Goal: Task Accomplishment & Management: Manage account settings

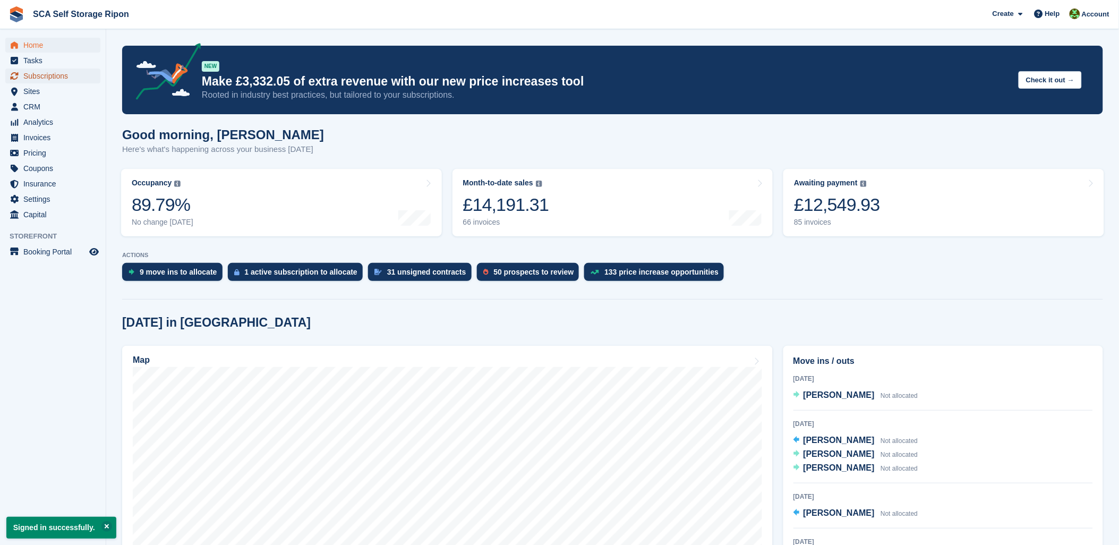
click at [23, 75] on span "Subscriptions" at bounding box center [55, 75] width 64 height 15
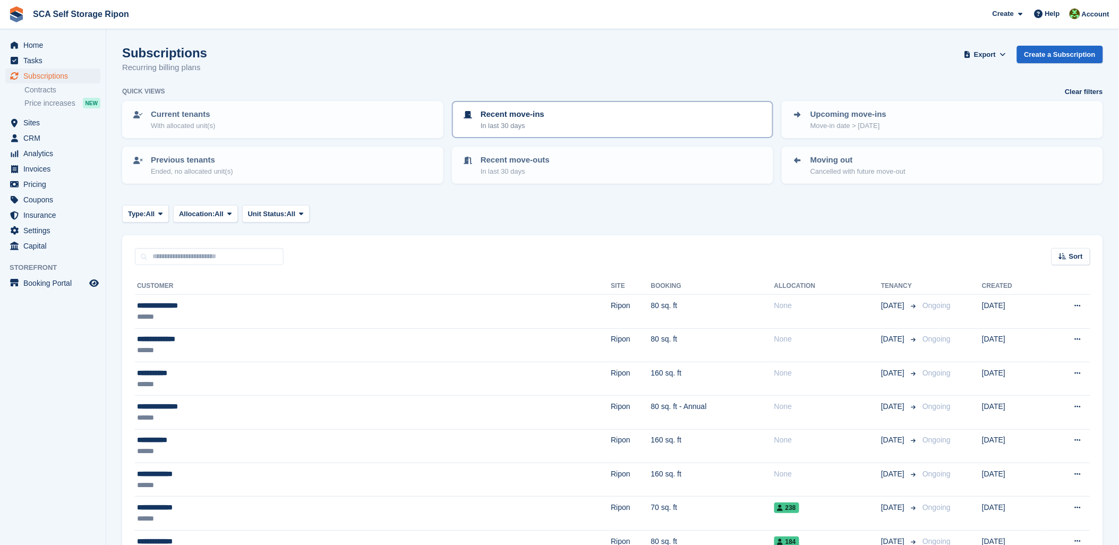
drag, startPoint x: 638, startPoint y: 74, endPoint x: 633, endPoint y: 113, distance: 38.6
click at [638, 75] on div "Subscriptions Recurring billing plans Export Export Subscriptions Export a CSV …" at bounding box center [612, 66] width 981 height 41
click at [25, 48] on span "Home" at bounding box center [55, 45] width 64 height 15
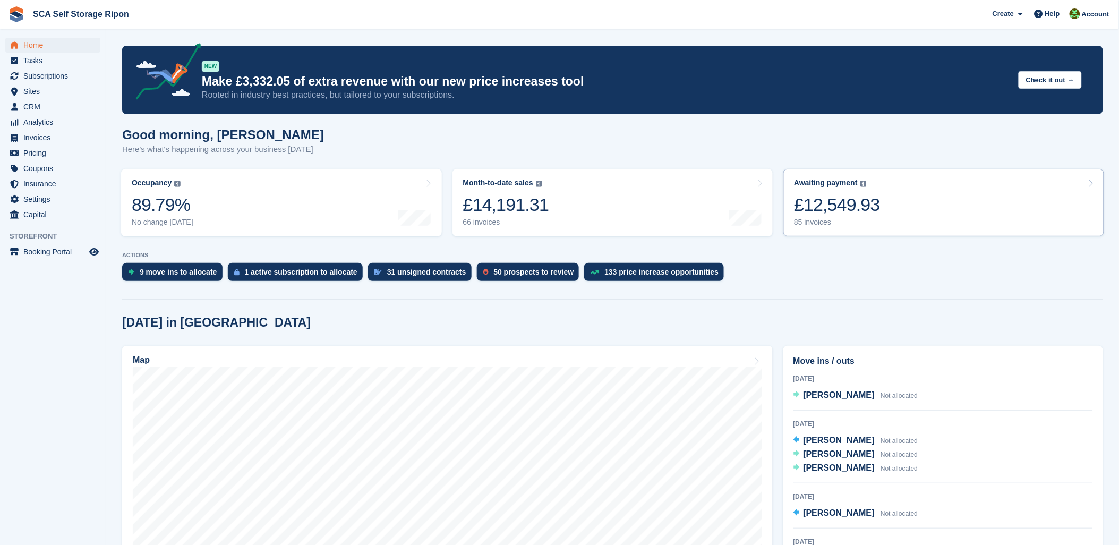
click at [944, 194] on link "Awaiting payment The total outstanding balance on all open invoices. £12,549.93…" at bounding box center [943, 202] width 321 height 67
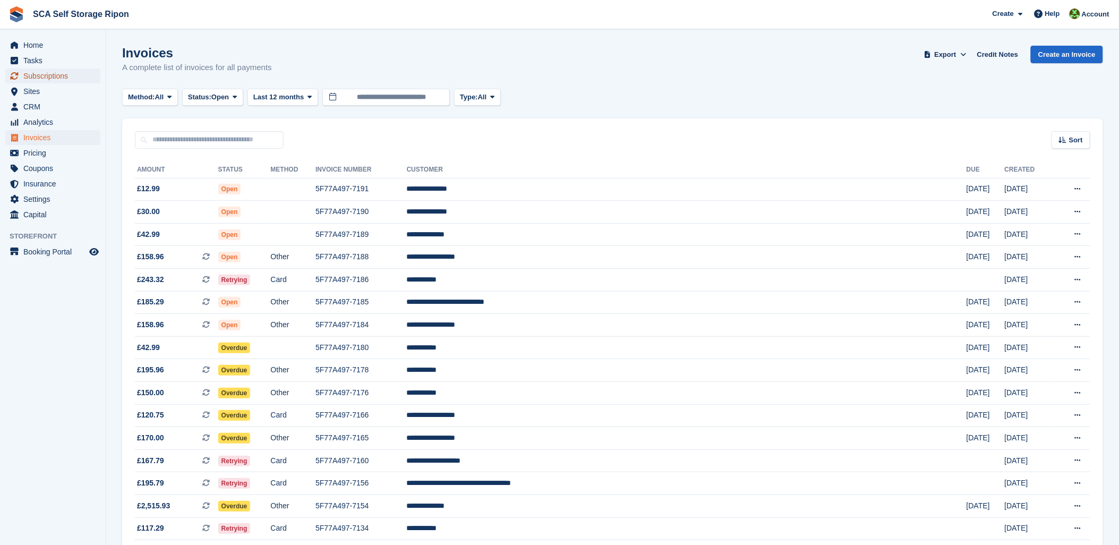
click at [43, 80] on span "Subscriptions" at bounding box center [55, 75] width 64 height 15
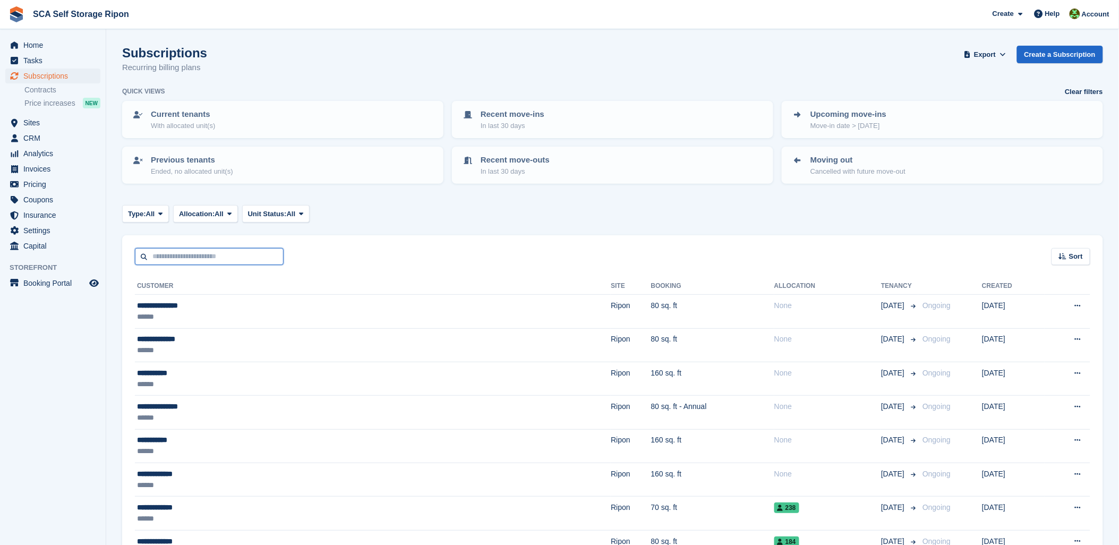
click at [171, 252] on input "text" at bounding box center [209, 257] width 149 height 18
type input "**"
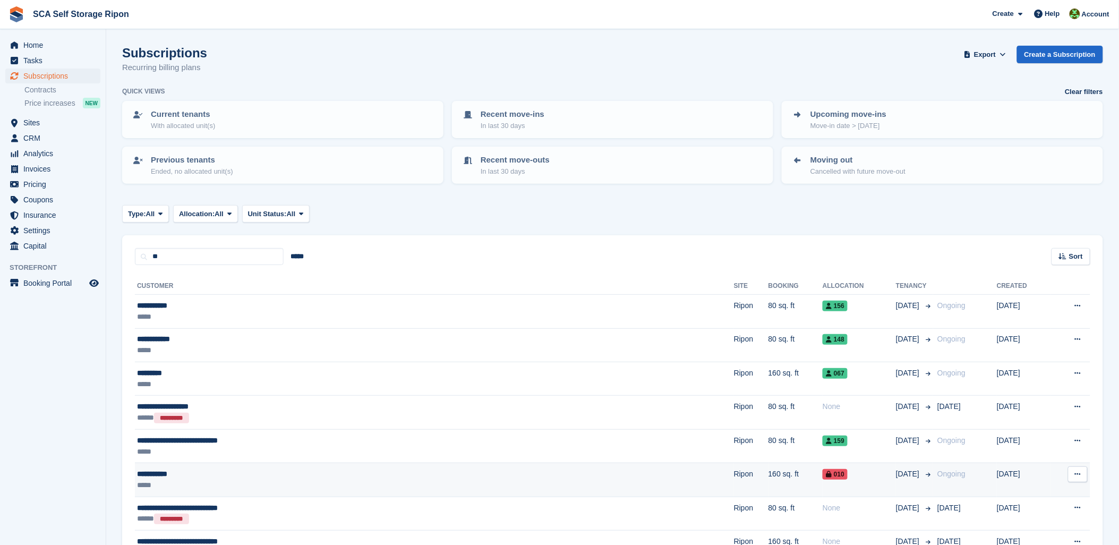
click at [310, 479] on div "*****" at bounding box center [304, 484] width 335 height 11
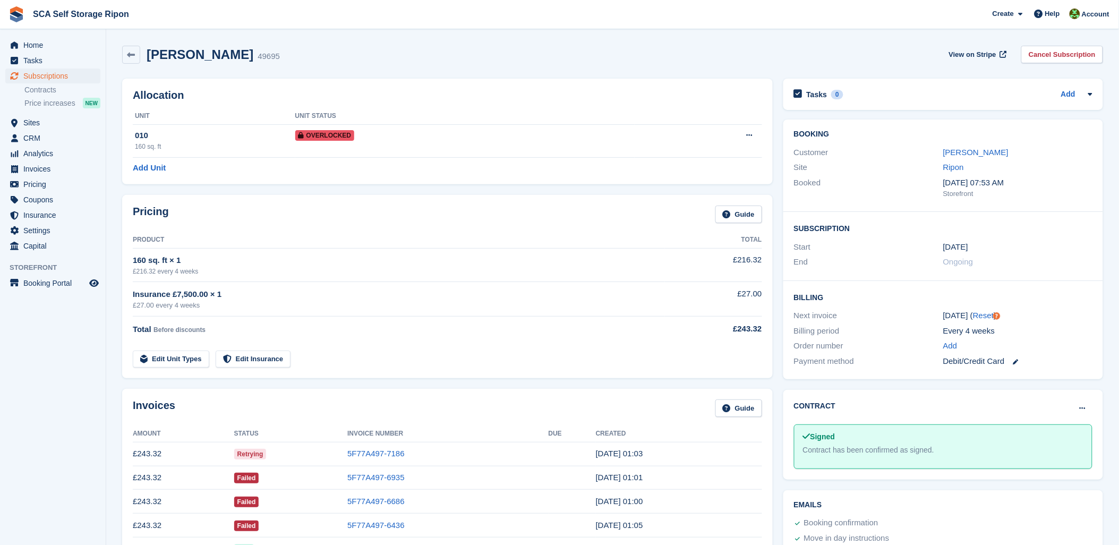
drag, startPoint x: 400, startPoint y: 75, endPoint x: 678, endPoint y: 67, distance: 278.3
click at [404, 73] on div "Allocation Unit Unit Status 010 160 sq. ft Overlocked Remove Overlock Add Unit" at bounding box center [447, 131] width 661 height 116
click at [979, 151] on link "Kate Exelby" at bounding box center [975, 152] width 65 height 9
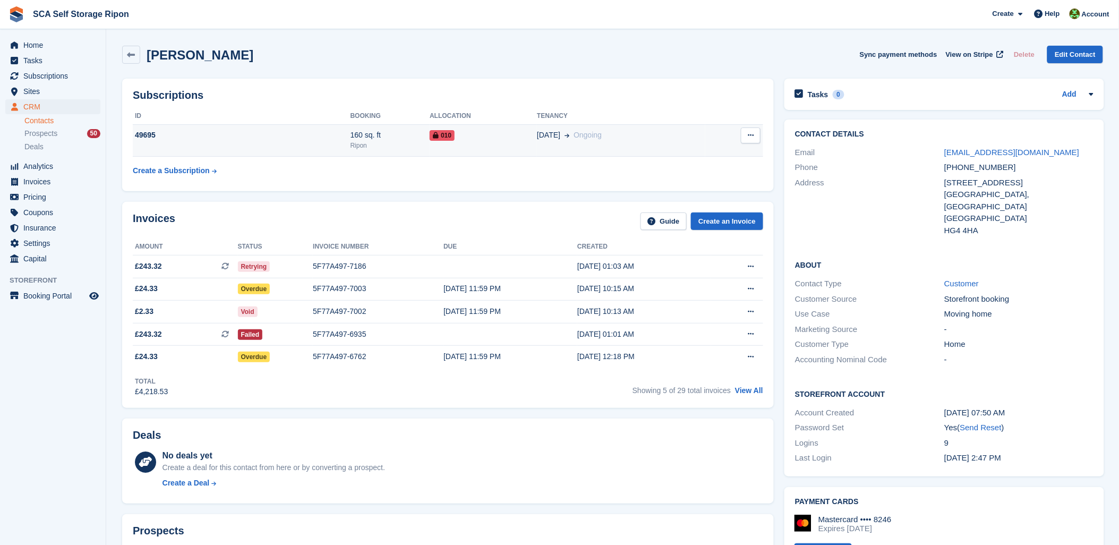
click at [380, 145] on div "Ripon" at bounding box center [390, 146] width 80 height 10
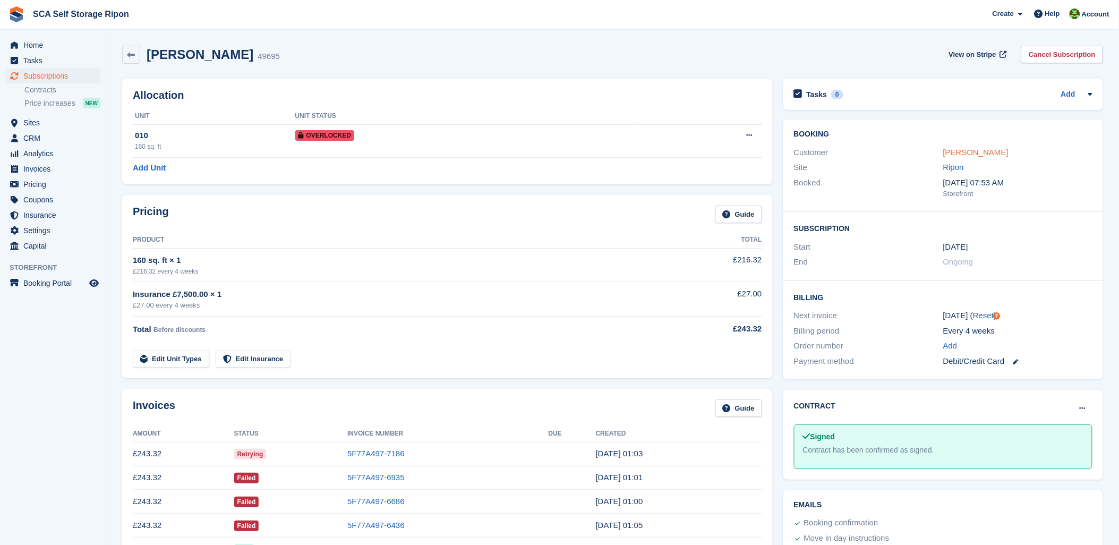
click at [963, 152] on link "Kate Exelby" at bounding box center [975, 152] width 65 height 9
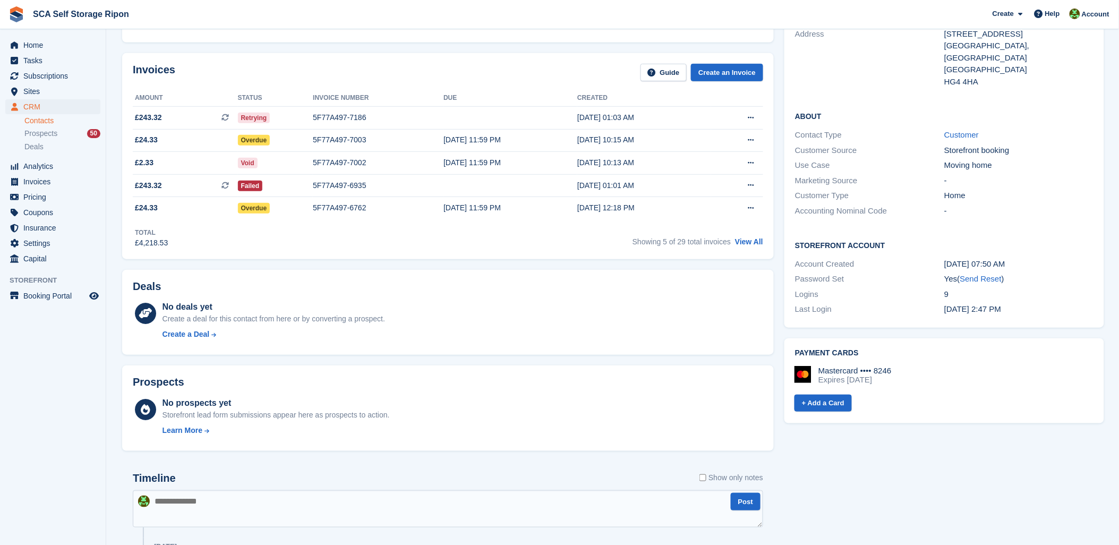
scroll to position [295, 0]
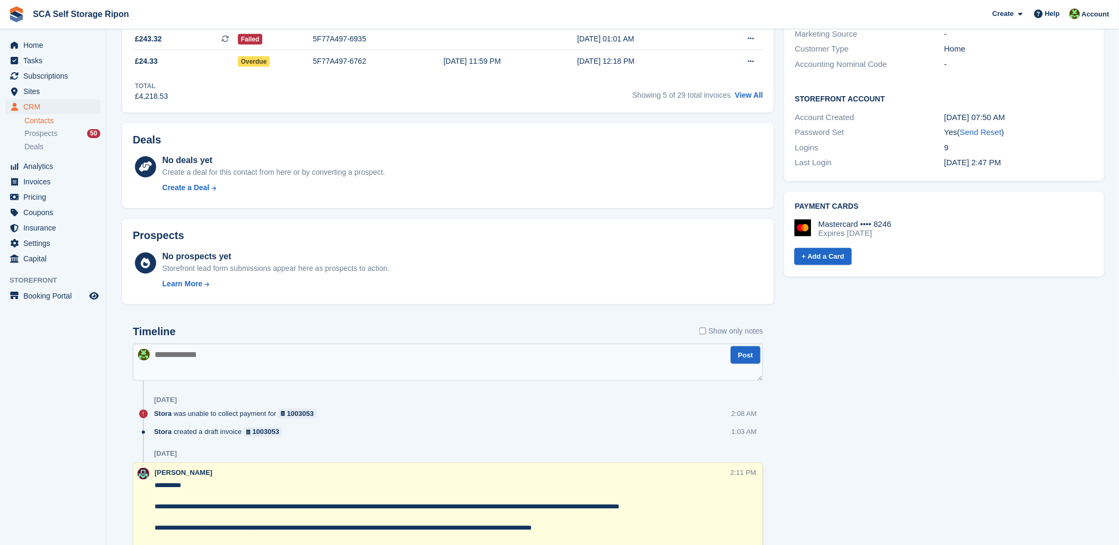
click at [364, 344] on textarea at bounding box center [448, 362] width 630 height 37
paste textarea "**********"
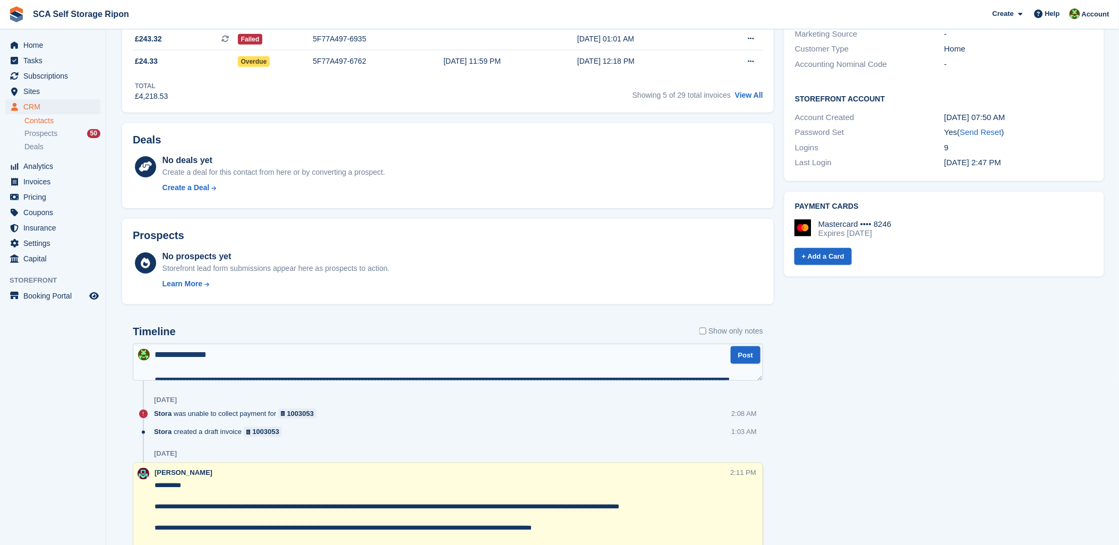
scroll to position [120, 0]
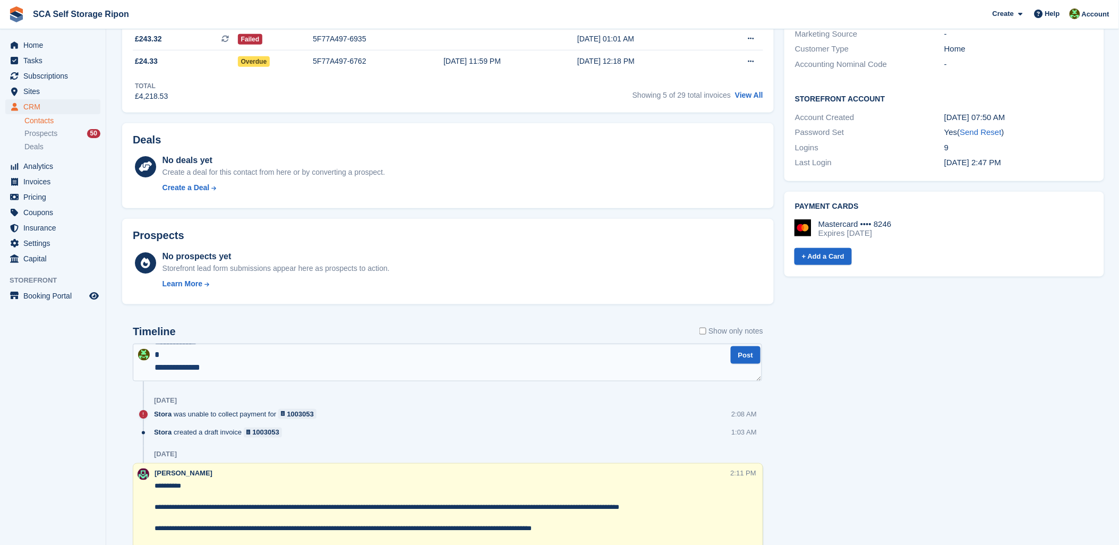
drag, startPoint x: 223, startPoint y: 362, endPoint x: 87, endPoint y: 362, distance: 136.5
drag, startPoint x: 282, startPoint y: 374, endPoint x: 287, endPoint y: 367, distance: 8.4
click at [283, 371] on textarea "**********" at bounding box center [447, 362] width 629 height 37
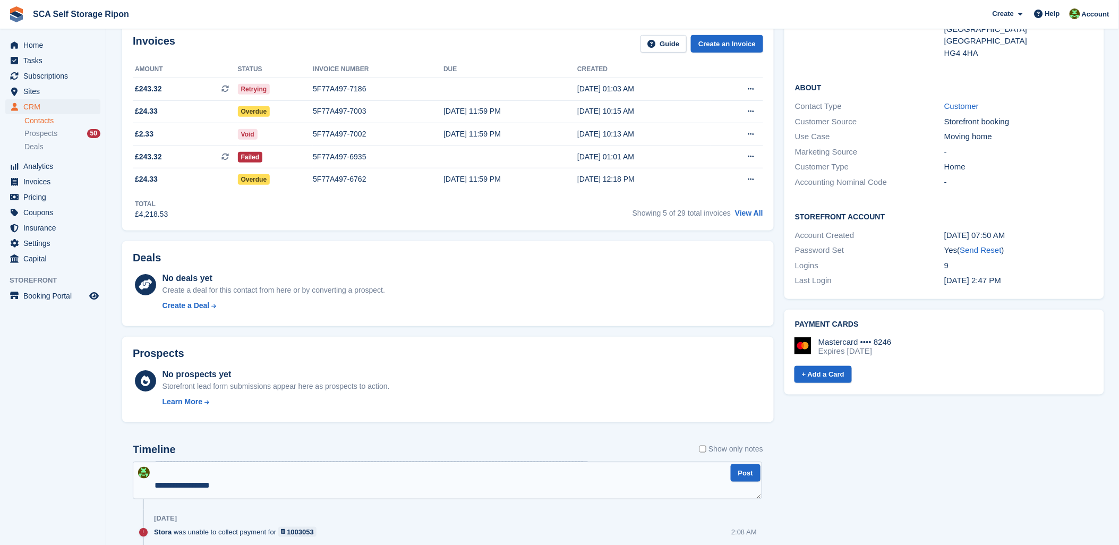
scroll to position [236, 0]
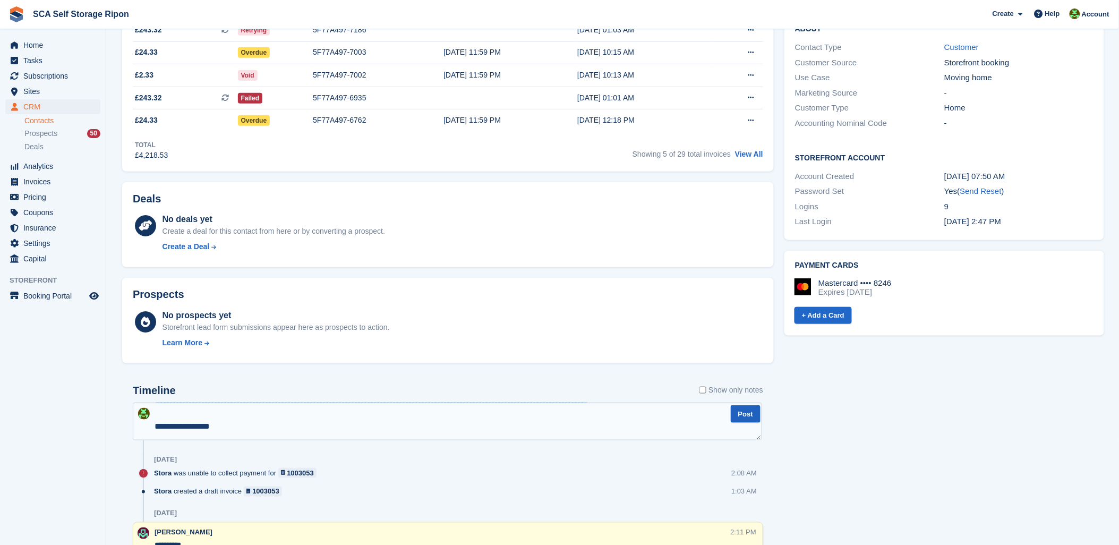
type textarea "**********"
click at [743, 418] on button "Post" at bounding box center [746, 414] width 30 height 18
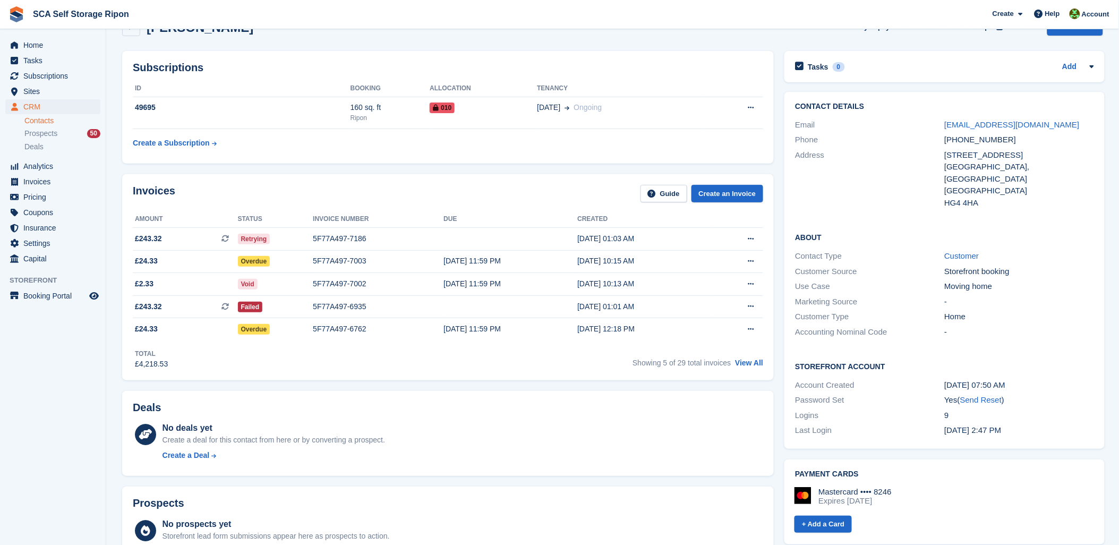
scroll to position [0, 0]
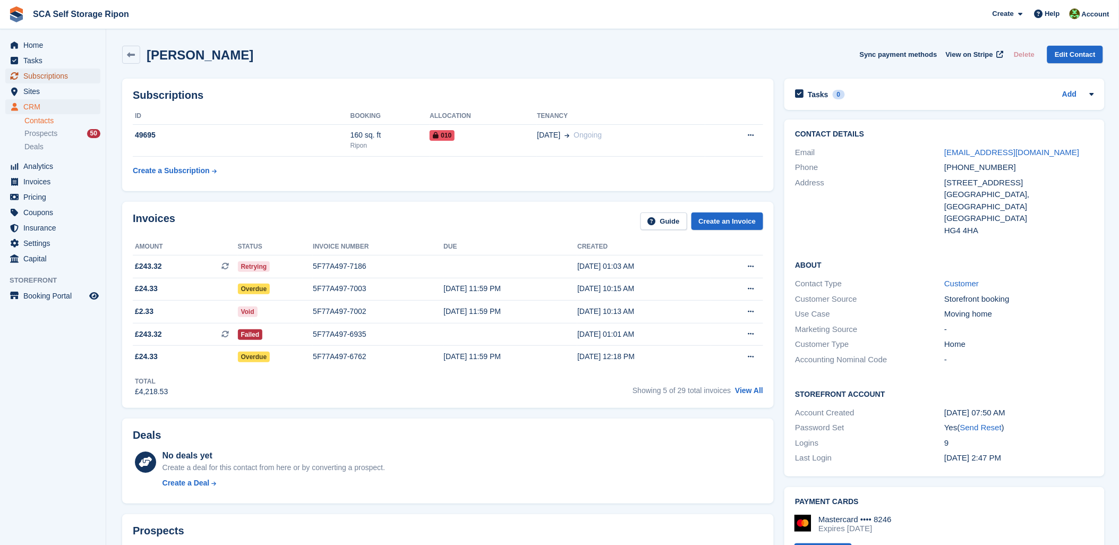
click at [46, 71] on span "Subscriptions" at bounding box center [55, 75] width 64 height 15
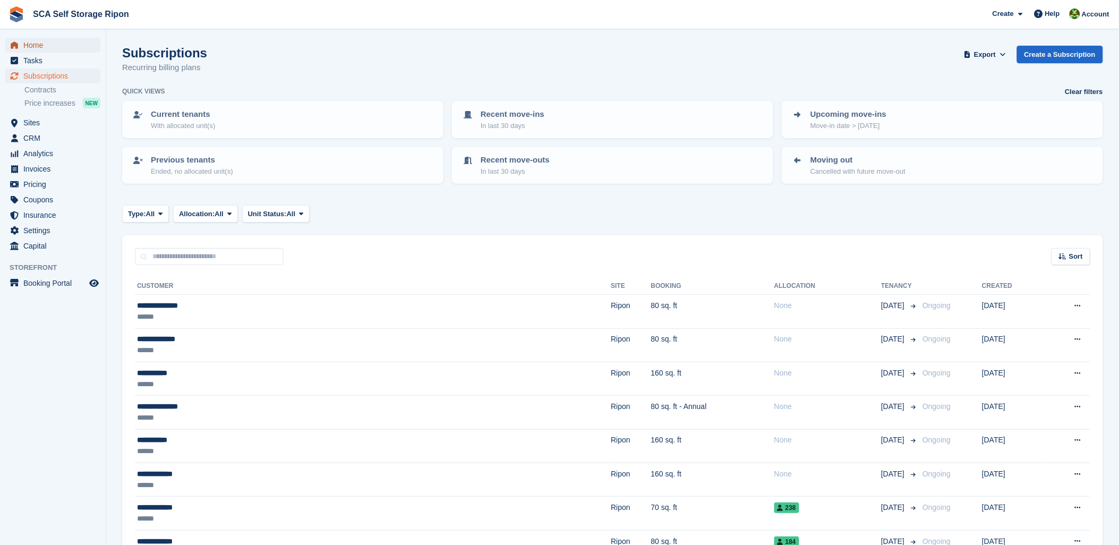
drag, startPoint x: 35, startPoint y: 39, endPoint x: 63, endPoint y: 44, distance: 28.6
click at [35, 39] on span "Home" at bounding box center [55, 45] width 64 height 15
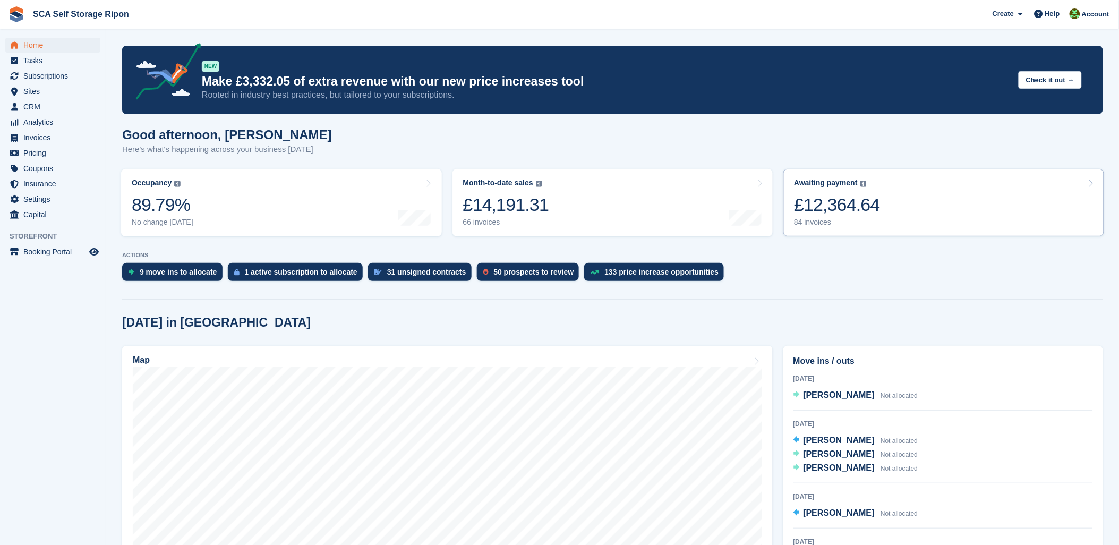
click at [873, 209] on div "£12,364.64" at bounding box center [837, 205] width 86 height 22
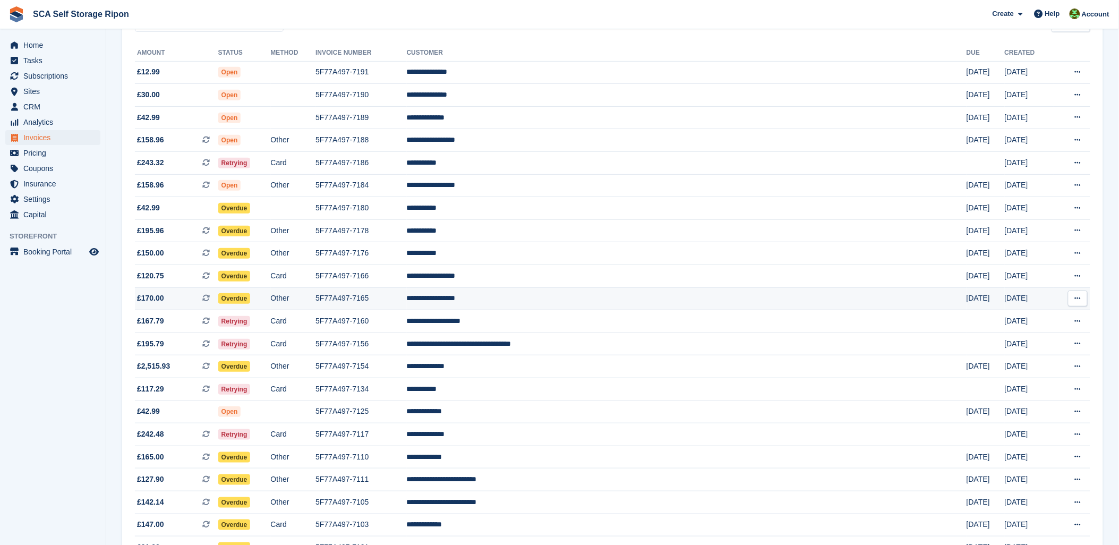
scroll to position [118, 0]
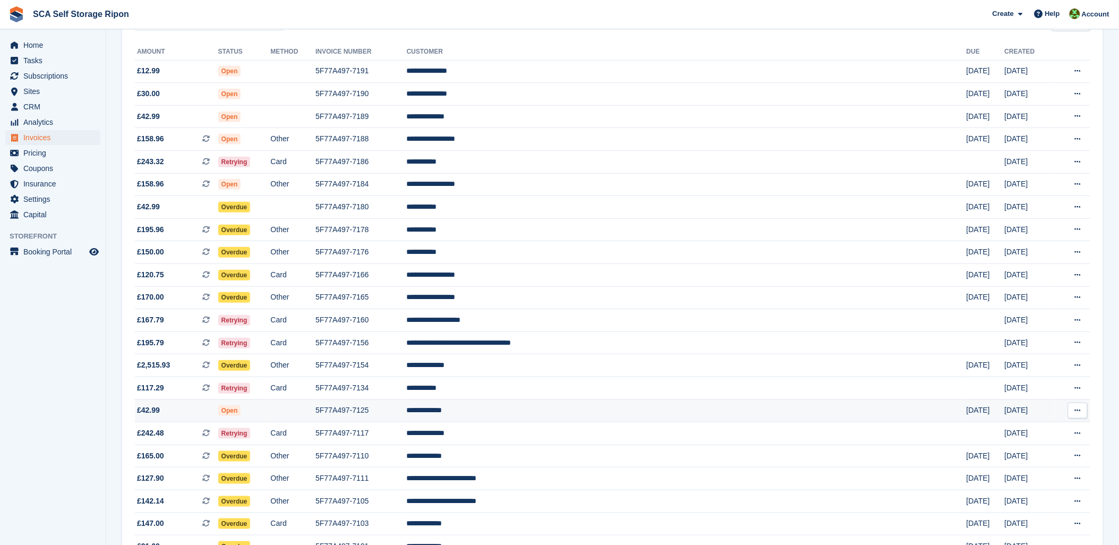
click at [596, 414] on td "**********" at bounding box center [687, 410] width 560 height 23
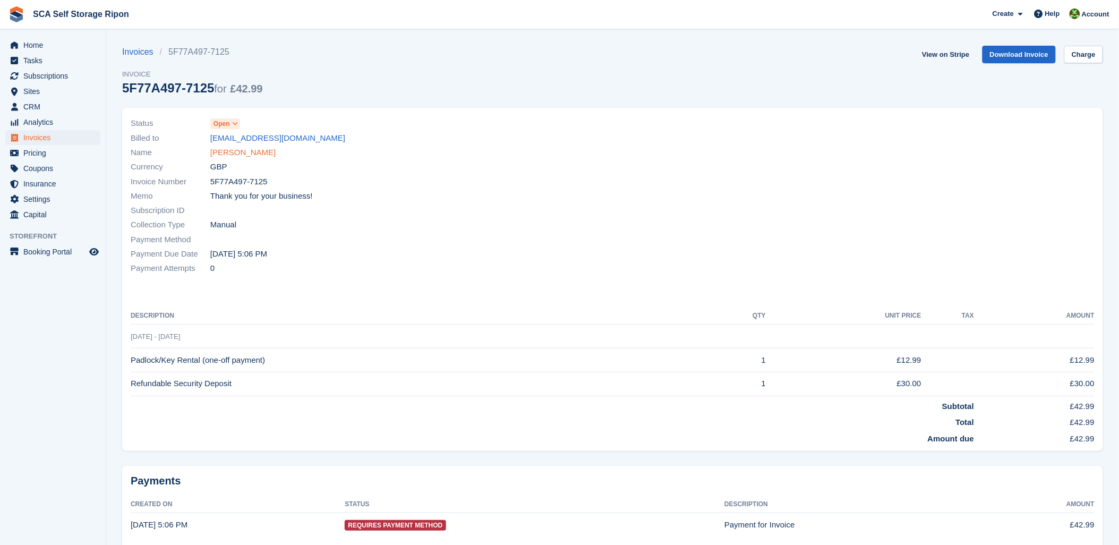
click at [224, 157] on link "Brandon Simms" at bounding box center [242, 153] width 65 height 12
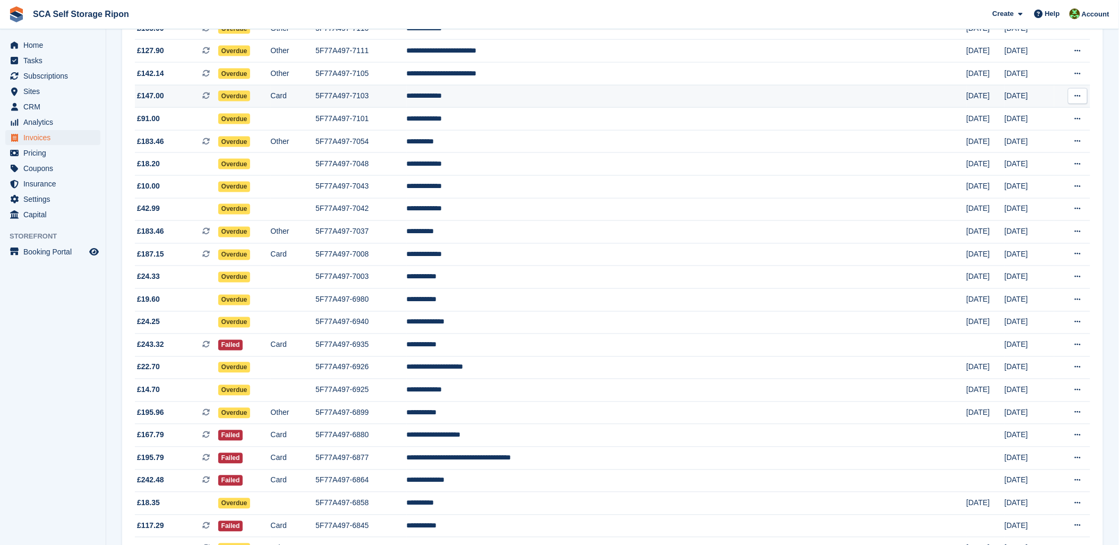
scroll to position [531, 0]
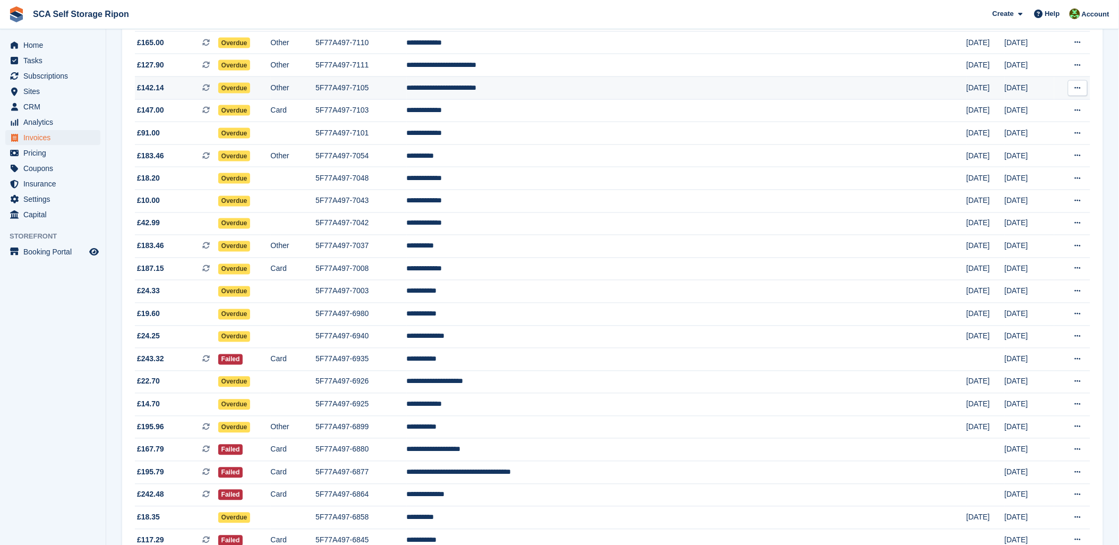
click at [157, 87] on span "£142.14" at bounding box center [150, 87] width 27 height 11
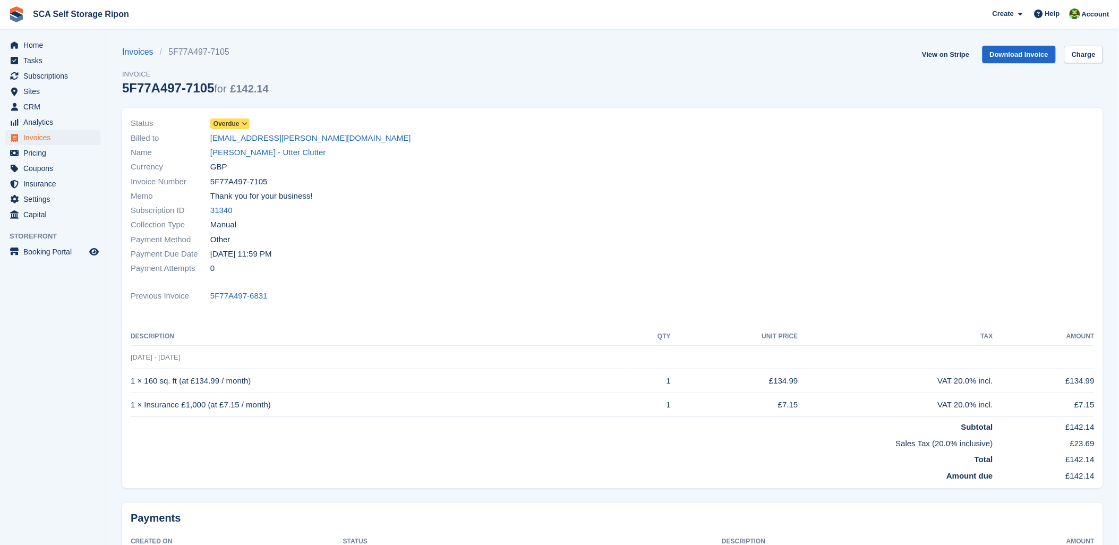
drag, startPoint x: 465, startPoint y: 306, endPoint x: 363, endPoint y: 229, distance: 127.3
click at [452, 295] on div "Status Overdue Billed to [EMAIL_ADDRESS][PERSON_NAME][DOMAIN_NAME] Name [PERSON…" at bounding box center [612, 298] width 981 height 380
click at [246, 155] on link "[PERSON_NAME] - Utter Clutter" at bounding box center [268, 153] width 116 height 12
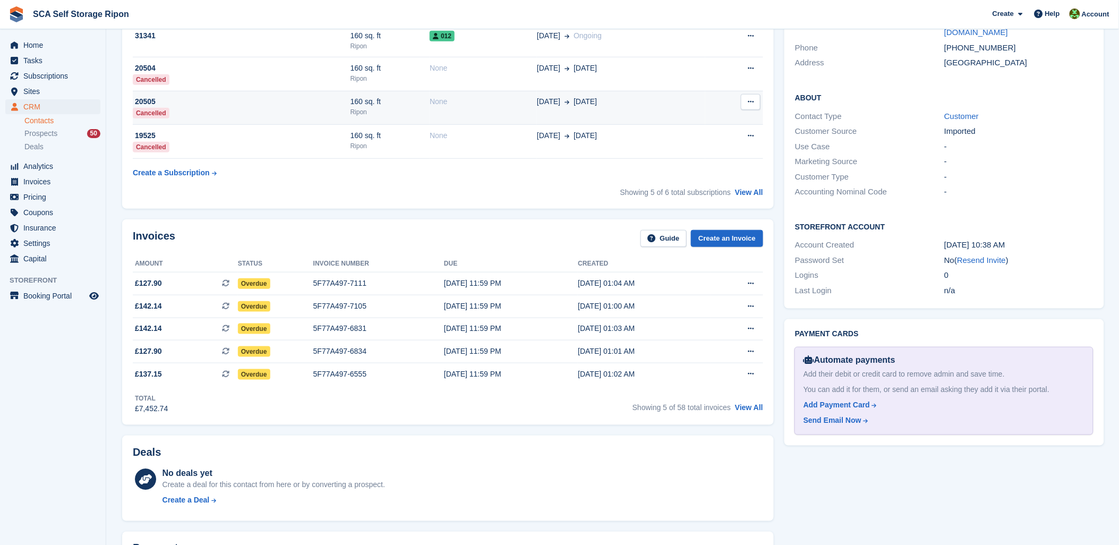
scroll to position [295, 0]
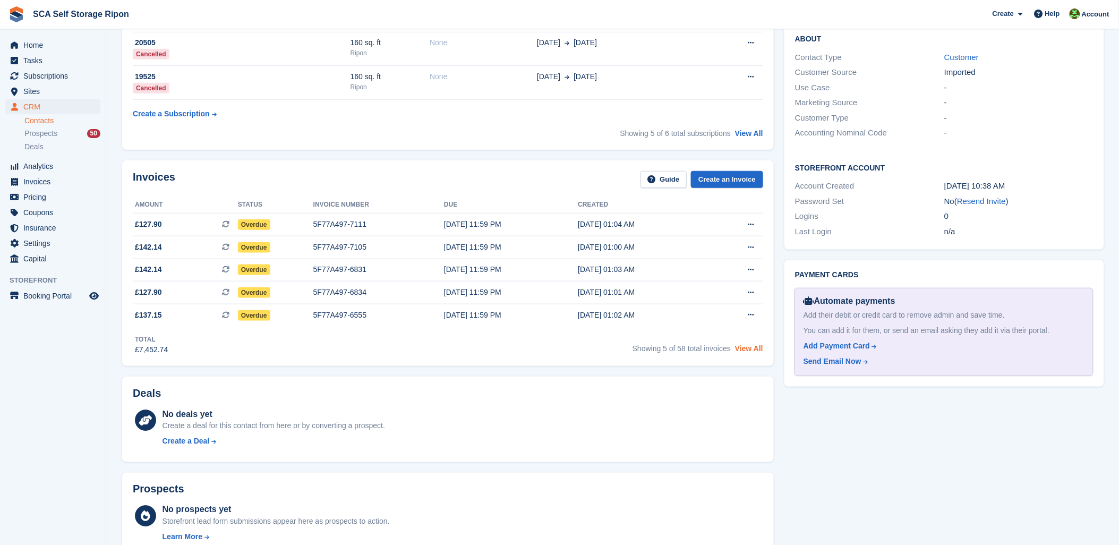
click at [748, 346] on link "View All" at bounding box center [749, 348] width 28 height 8
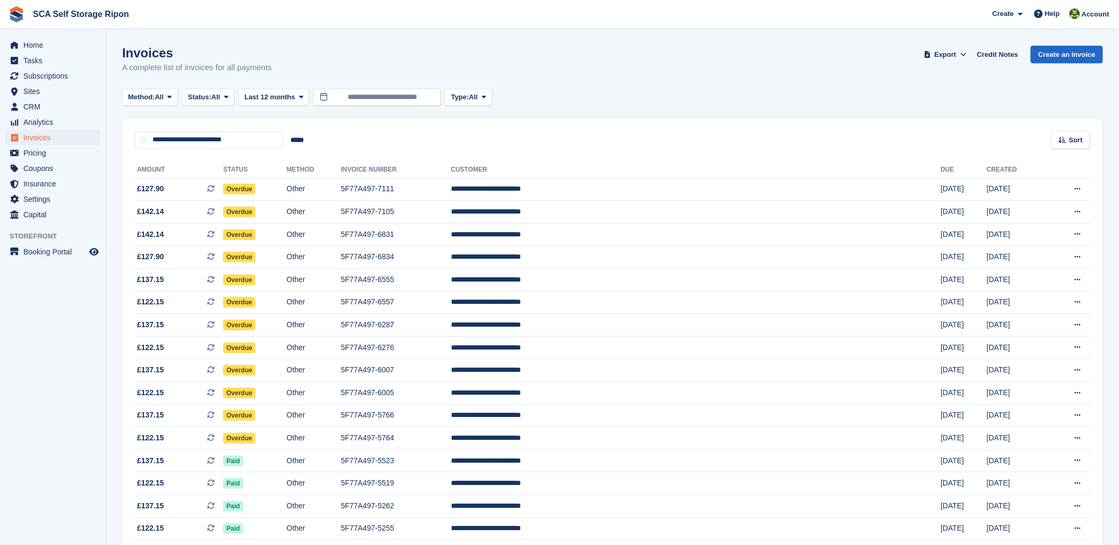
scroll to position [295, 0]
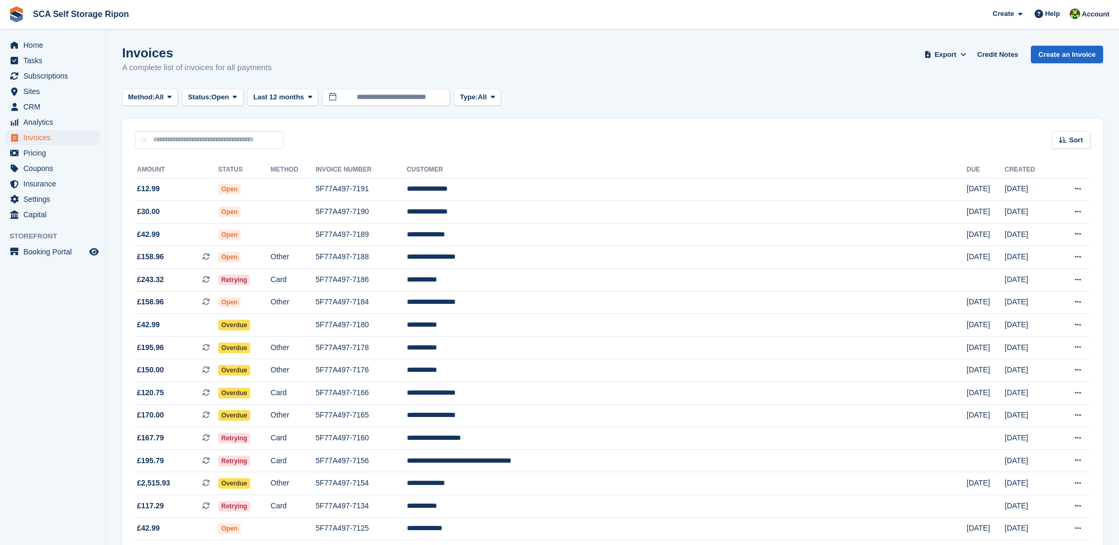
scroll to position [531, 0]
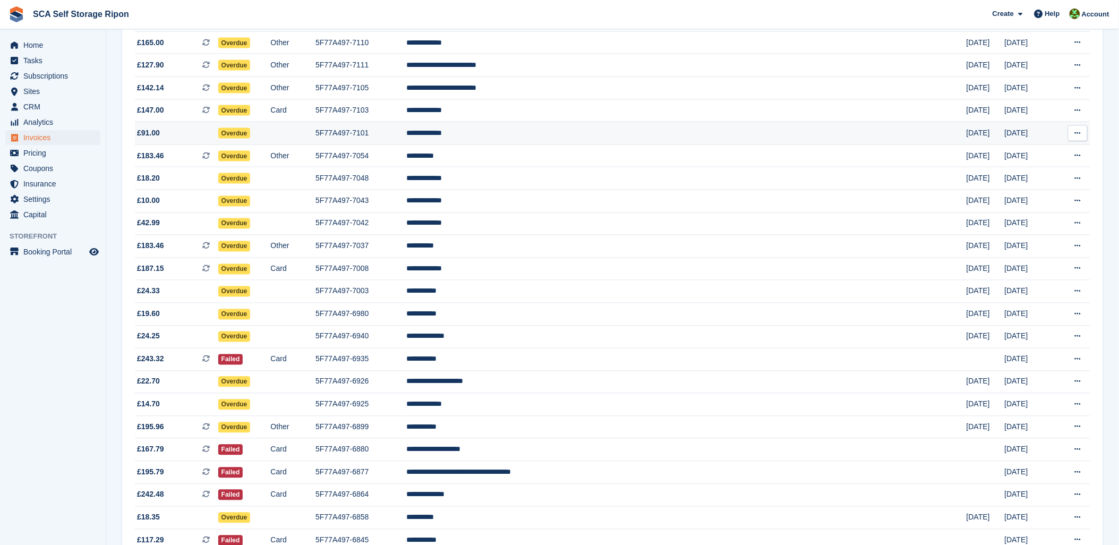
click at [586, 136] on td "**********" at bounding box center [687, 133] width 560 height 23
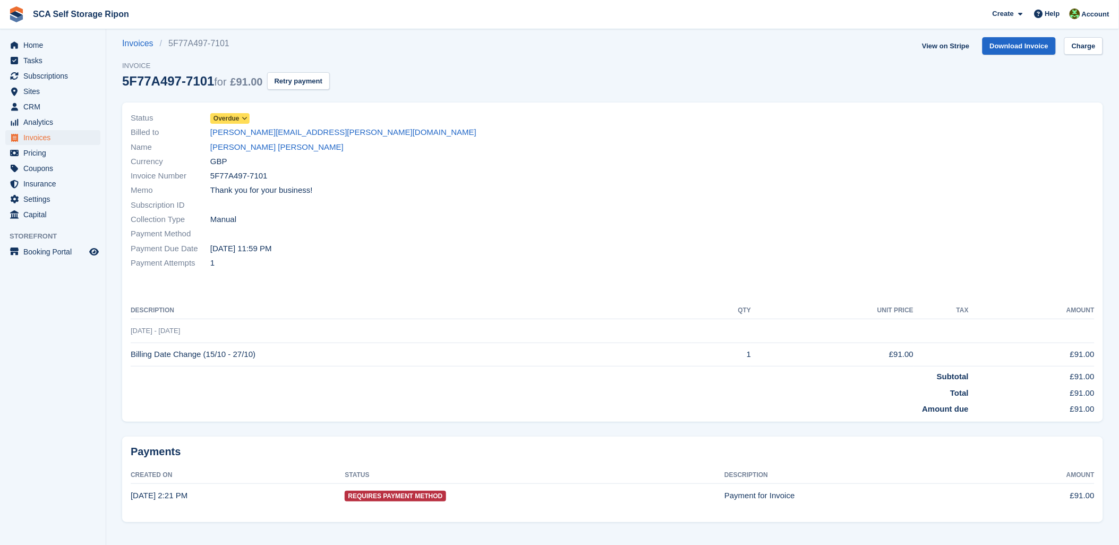
scroll to position [22, 0]
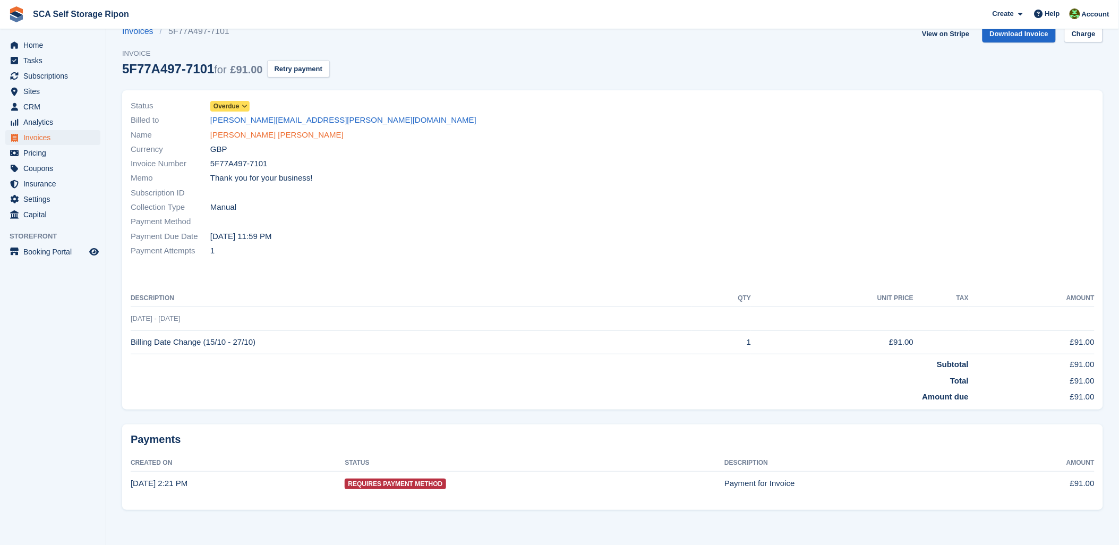
click at [227, 135] on link "[PERSON_NAME] [PERSON_NAME]" at bounding box center [276, 135] width 133 height 12
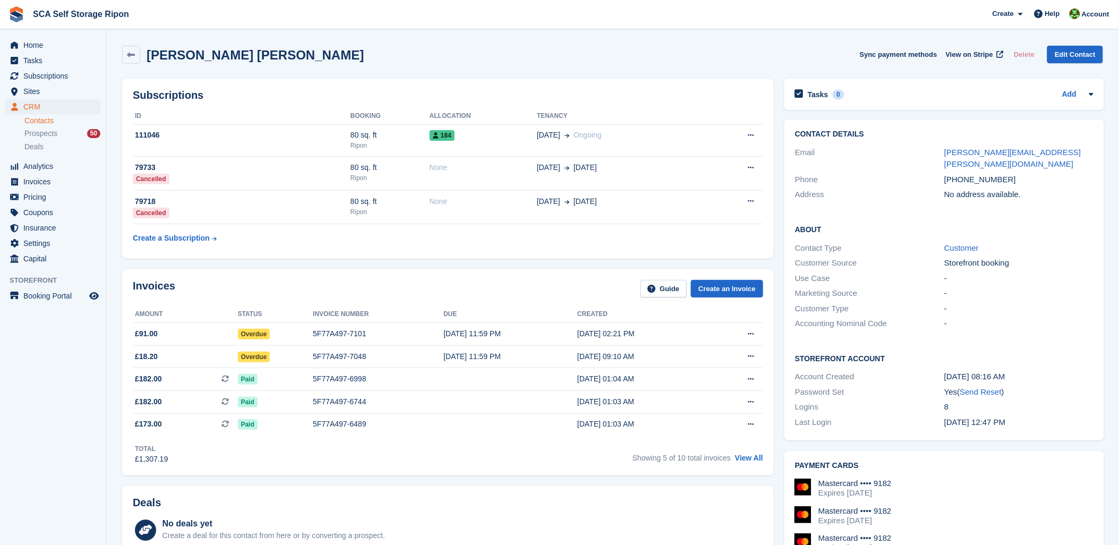
click at [336, 59] on div "Laura Ashley Sync payment methods View on Stripe Delete Edit Contact" at bounding box center [612, 55] width 981 height 18
click at [337, 331] on div "5F77A497-7101" at bounding box center [378, 333] width 131 height 11
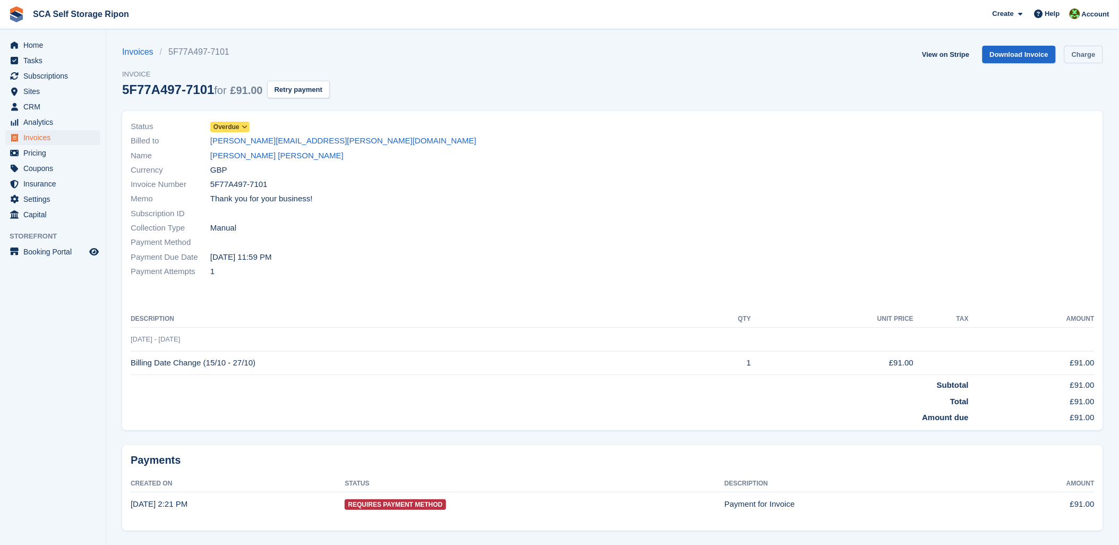
click at [1088, 60] on link "Charge" at bounding box center [1083, 55] width 39 height 18
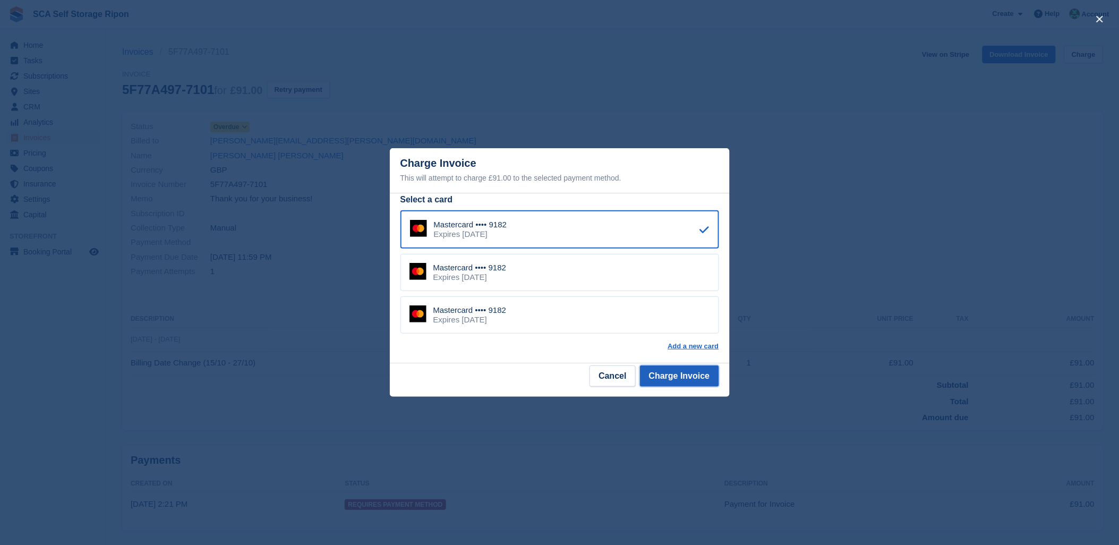
click at [699, 370] on button "Charge Invoice" at bounding box center [679, 375] width 79 height 21
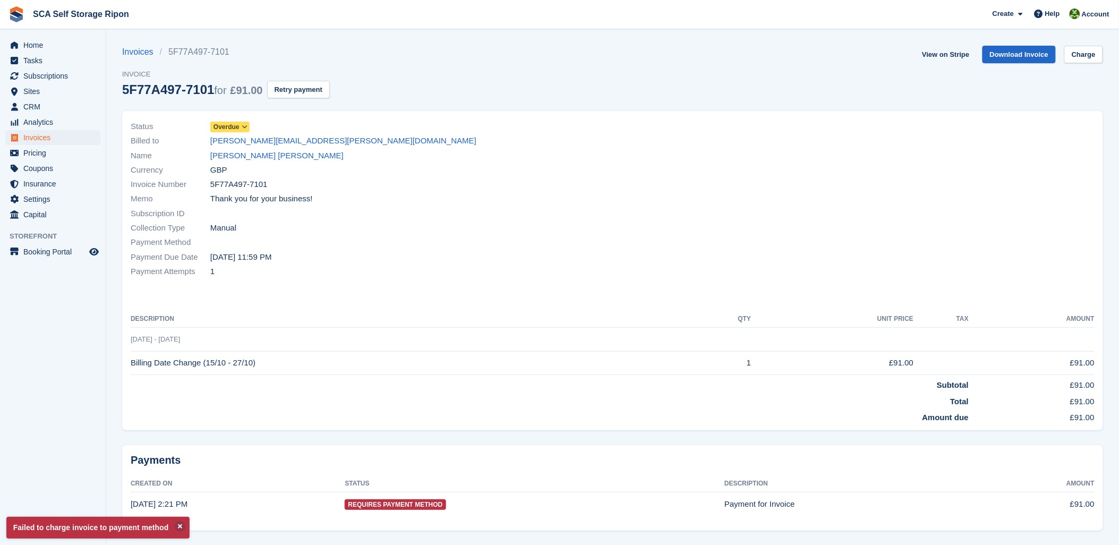
click at [692, 370] on td "Billing Date Change (15/10 - 27/10)" at bounding box center [411, 363] width 561 height 24
click at [557, 233] on div "Collection Type Manual" at bounding box center [369, 228] width 476 height 14
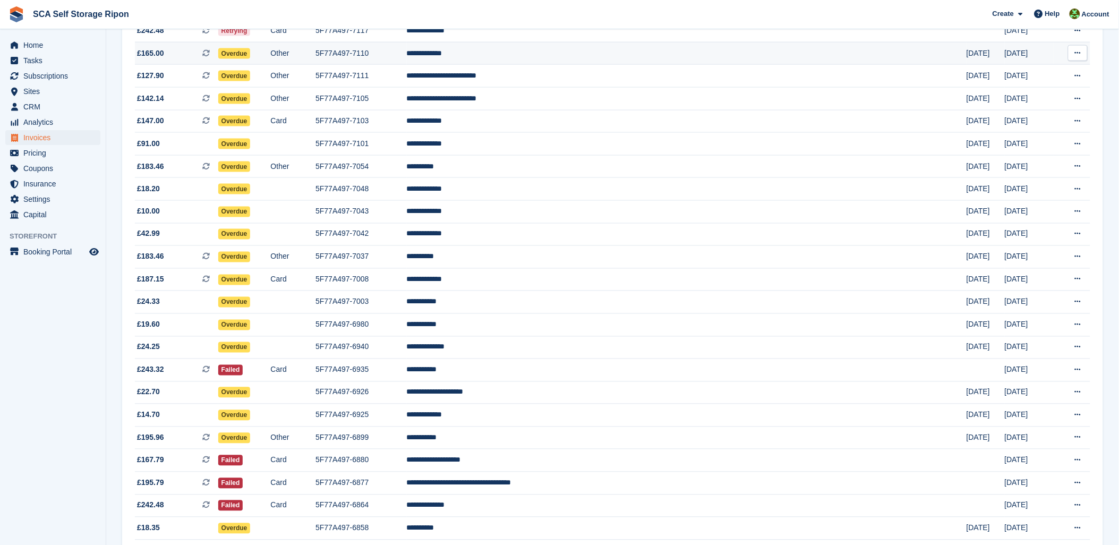
scroll to position [295, 0]
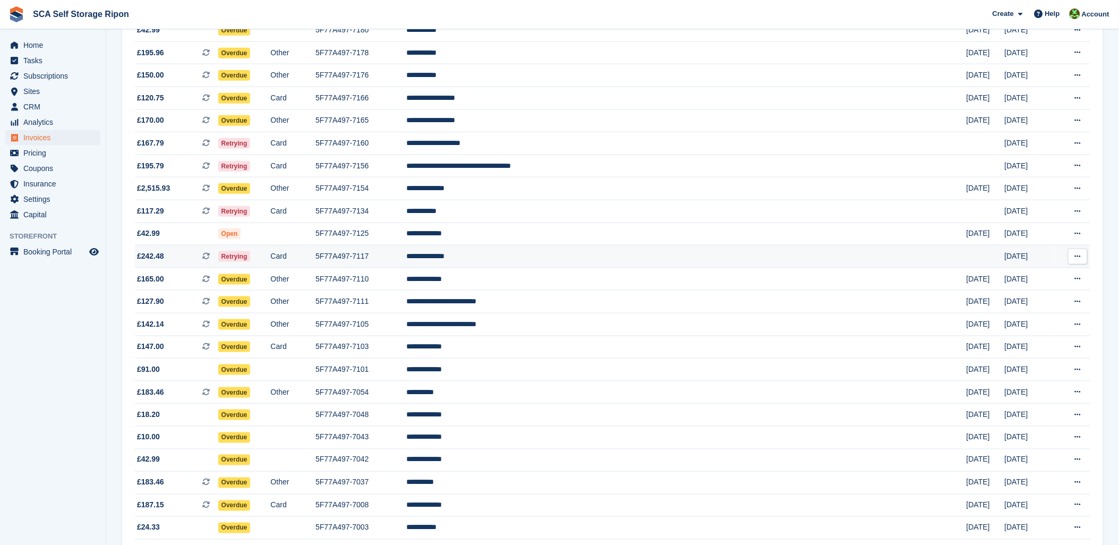
click at [586, 262] on td "**********" at bounding box center [687, 256] width 560 height 23
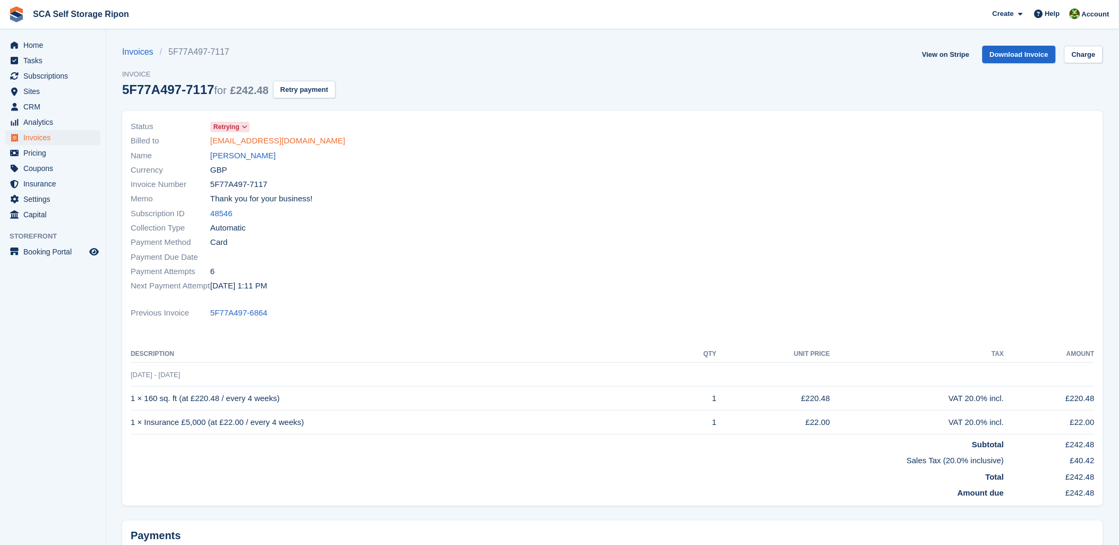
drag, startPoint x: 528, startPoint y: 133, endPoint x: 267, endPoint y: 136, distance: 261.2
click at [505, 133] on div "Status Retrying" at bounding box center [369, 126] width 476 height 14
click at [232, 151] on link "Pedro Carrasco" at bounding box center [242, 156] width 65 height 12
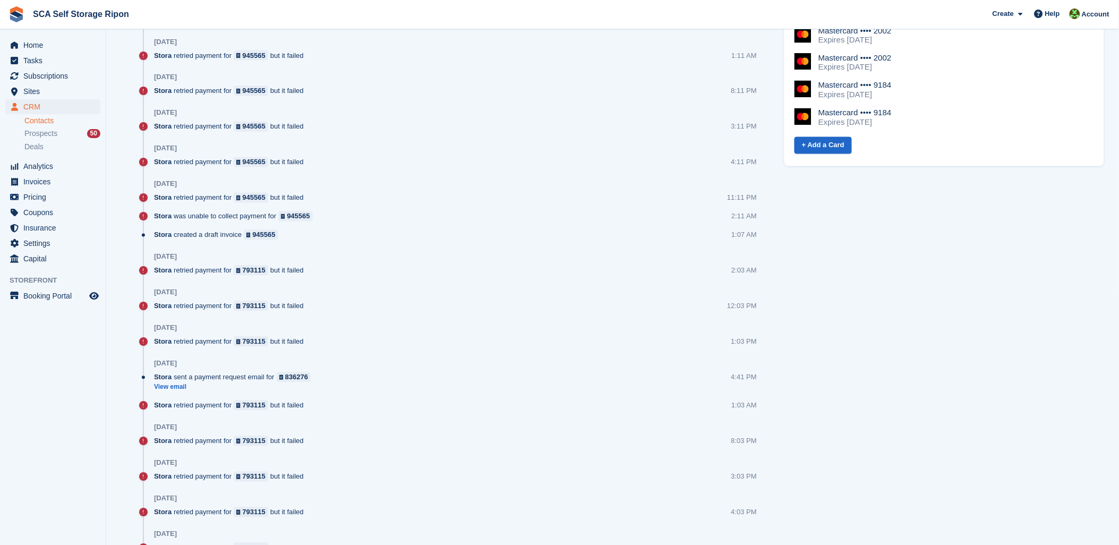
scroll to position [649, 0]
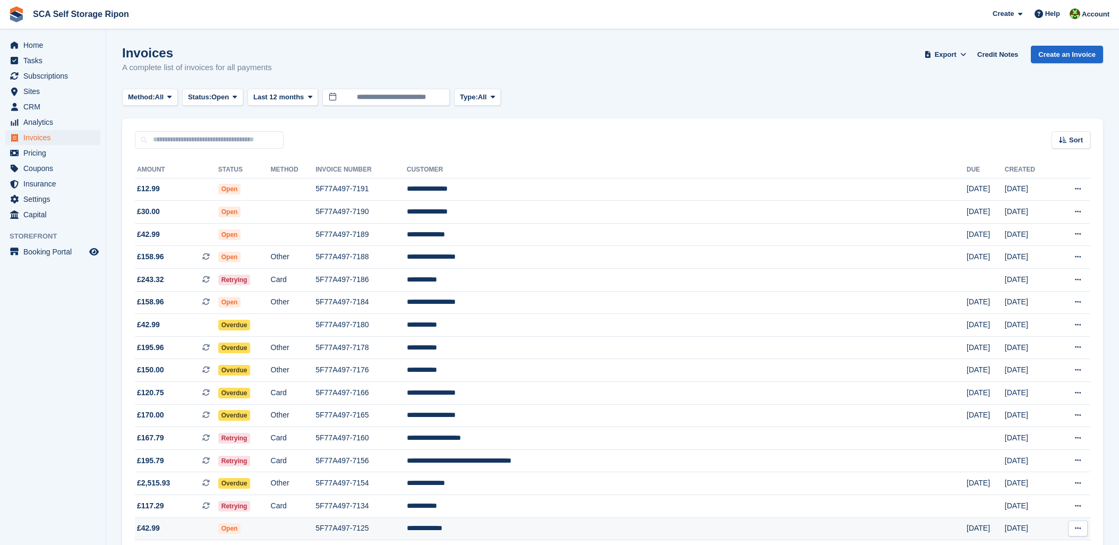
scroll to position [295, 0]
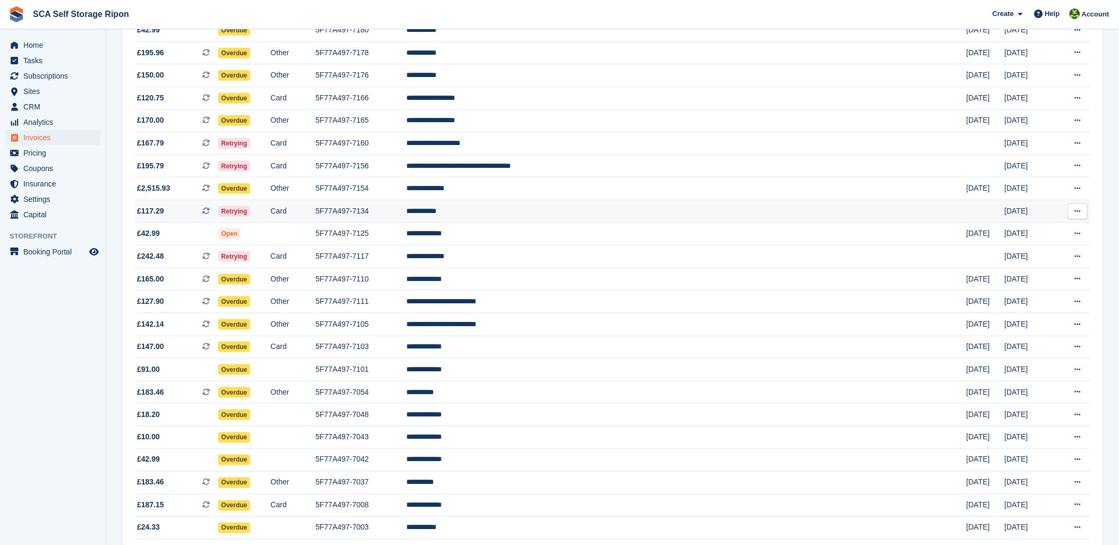
click at [573, 216] on td "**********" at bounding box center [687, 211] width 560 height 23
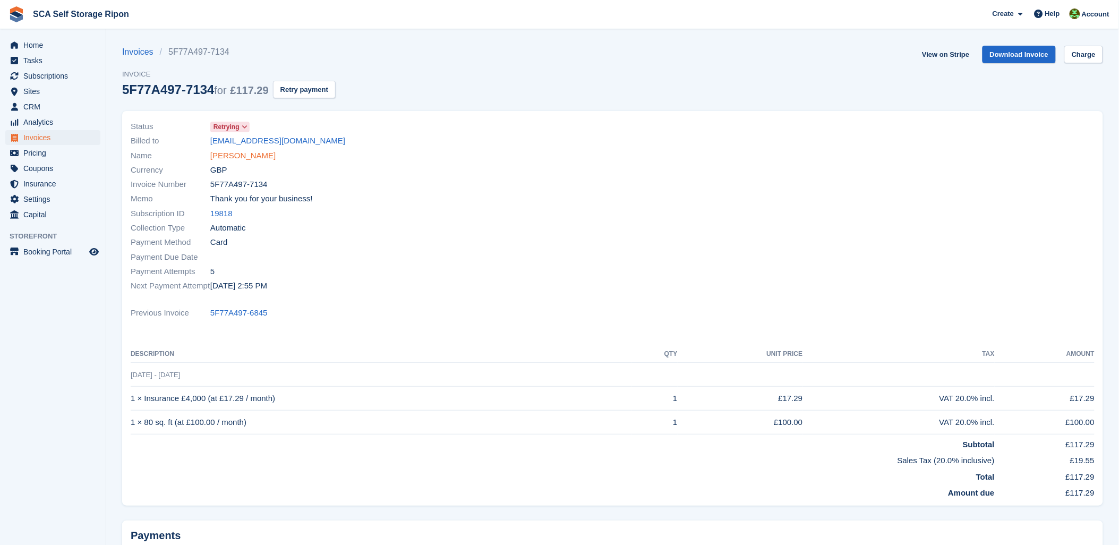
click at [218, 161] on link "[PERSON_NAME]" at bounding box center [242, 156] width 65 height 12
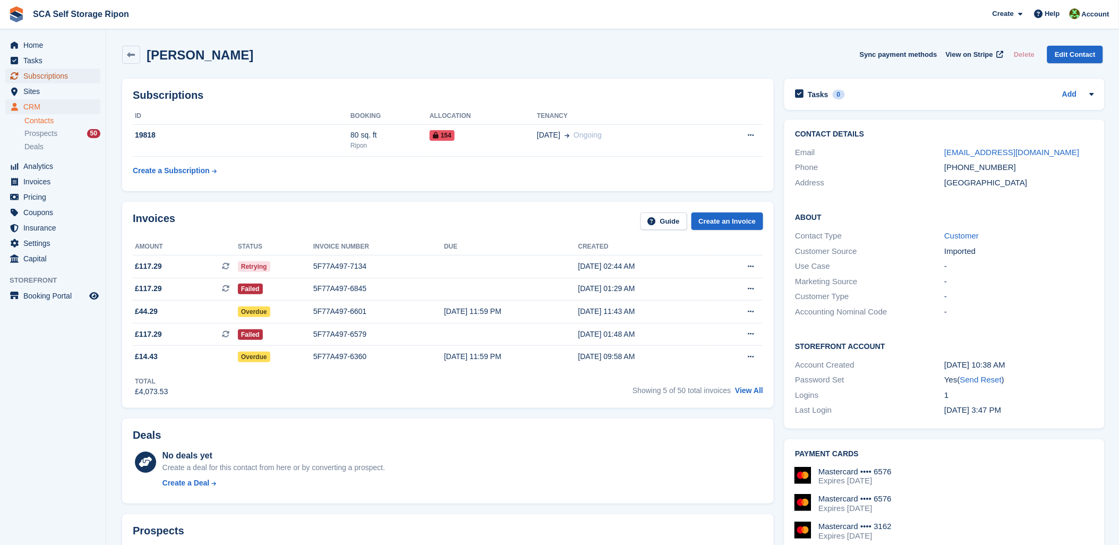
click at [48, 74] on span "Subscriptions" at bounding box center [55, 75] width 64 height 15
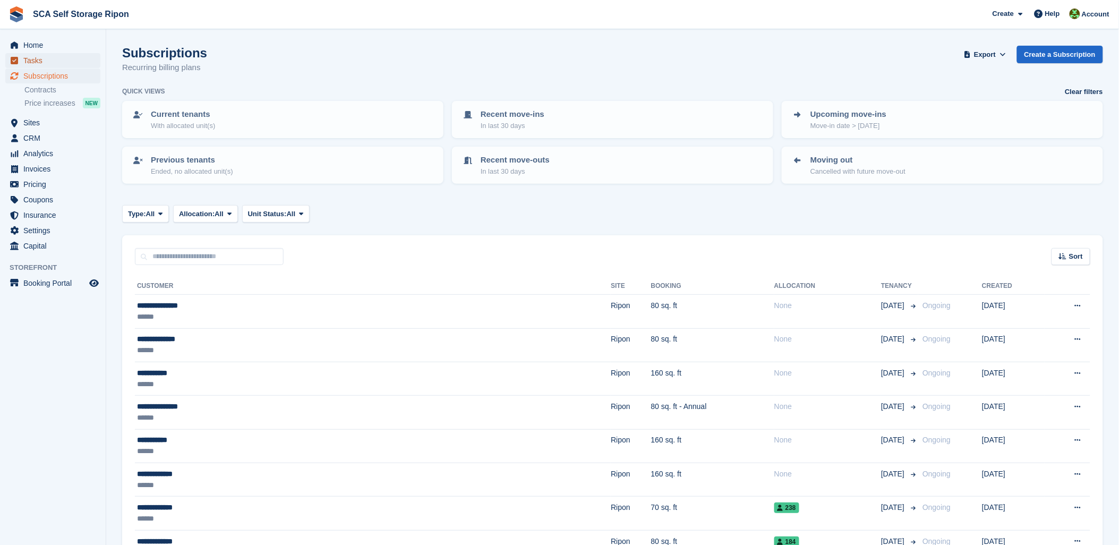
click at [86, 67] on span "Tasks" at bounding box center [55, 60] width 64 height 15
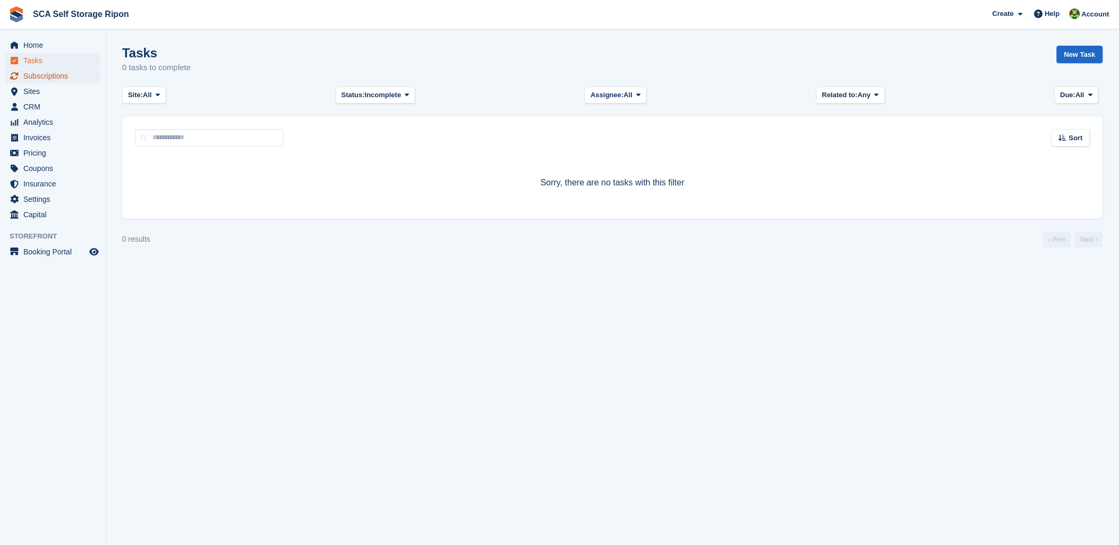
click at [53, 81] on span "Subscriptions" at bounding box center [55, 75] width 64 height 15
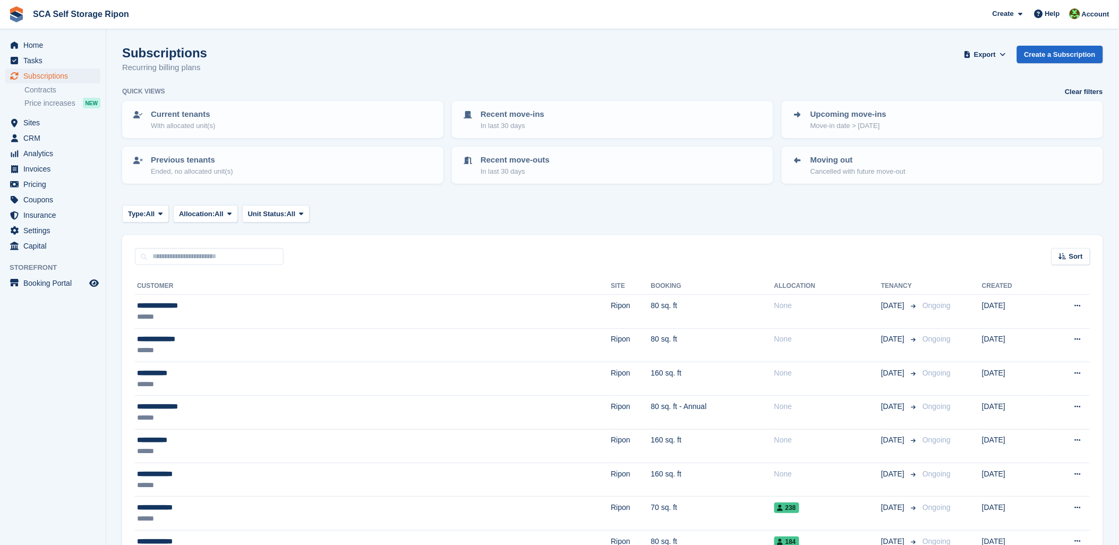
click at [184, 252] on input "text" at bounding box center [209, 257] width 149 height 18
type input "*****"
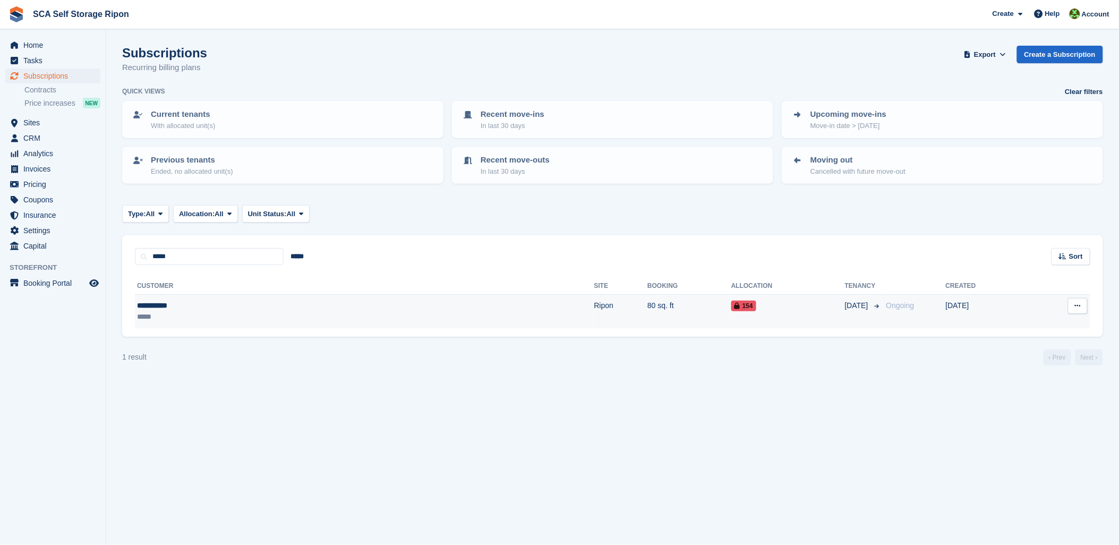
click at [731, 300] on div "154" at bounding box center [788, 305] width 114 height 11
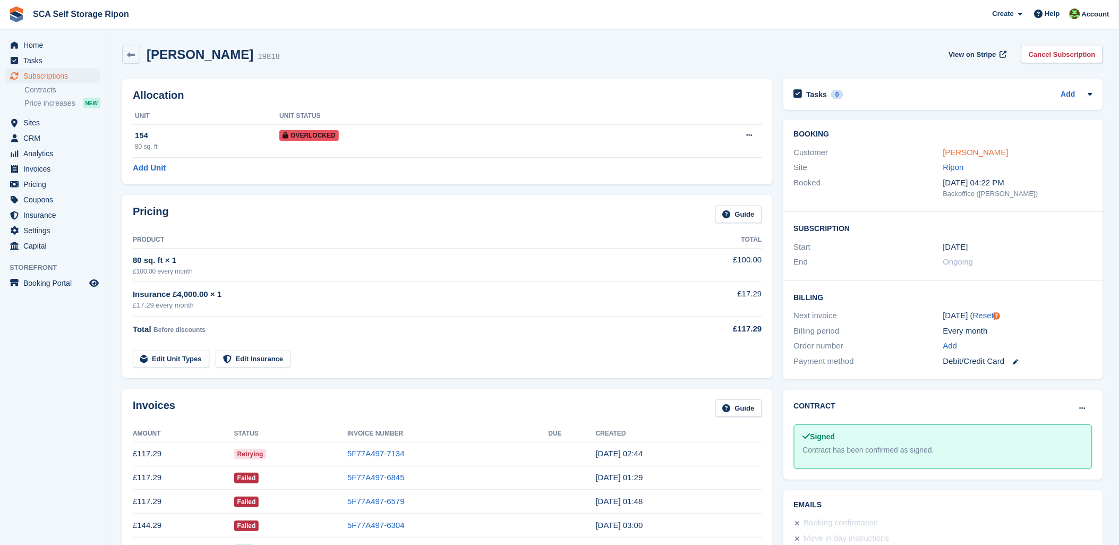
click at [967, 151] on link "Katie Sills" at bounding box center [975, 152] width 65 height 9
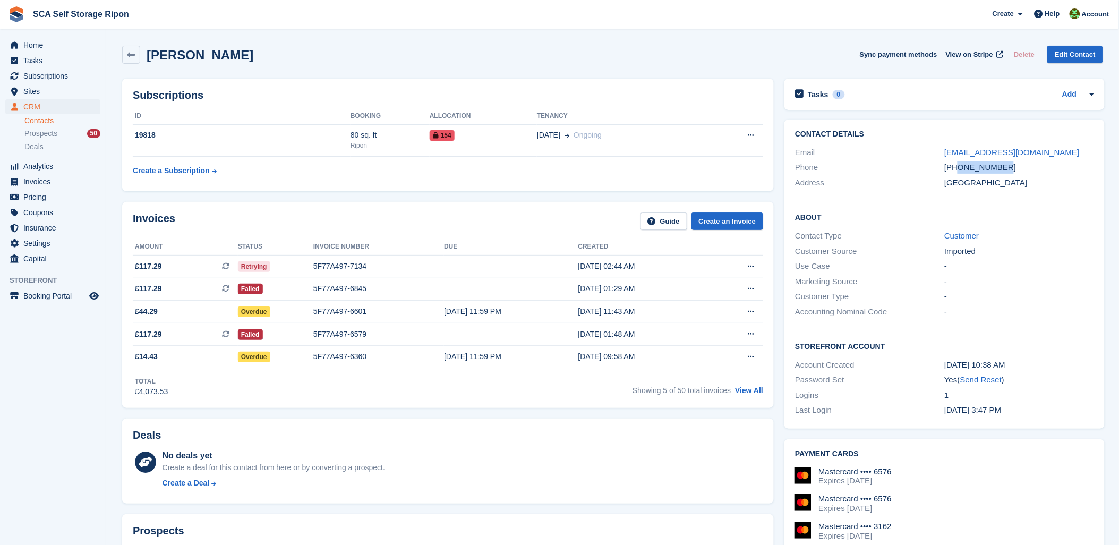
drag, startPoint x: 1006, startPoint y: 165, endPoint x: 959, endPoint y: 168, distance: 47.4
click at [959, 168] on div "[PHONE_NUMBER]" at bounding box center [1018, 167] width 149 height 12
copy div "7763332965"
click at [1088, 13] on span "Account" at bounding box center [1096, 14] width 28 height 11
click at [1013, 104] on div "Logout" at bounding box center [1011, 105] width 25 height 11
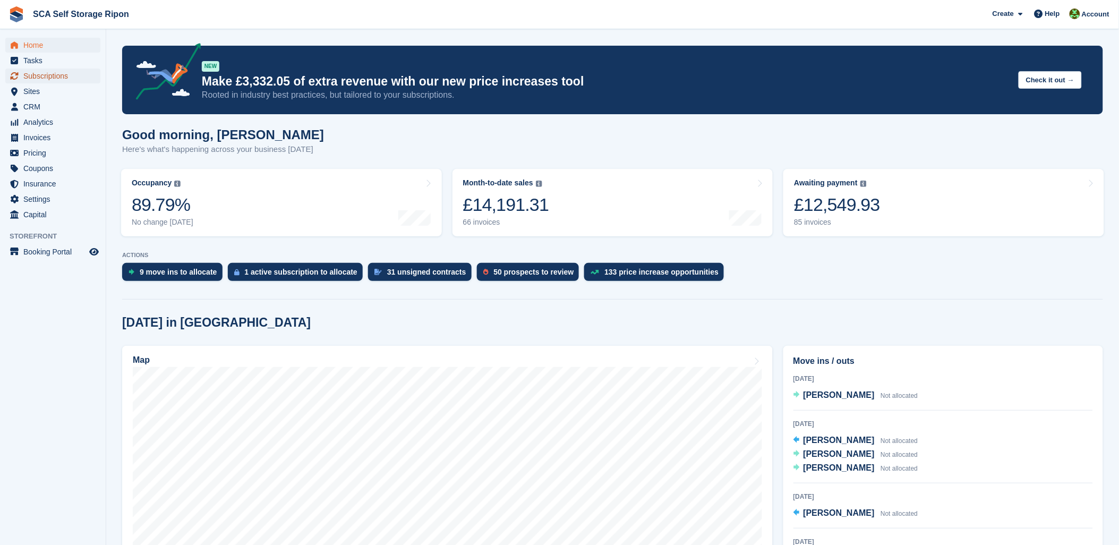
click at [54, 75] on span "Subscriptions" at bounding box center [55, 75] width 64 height 15
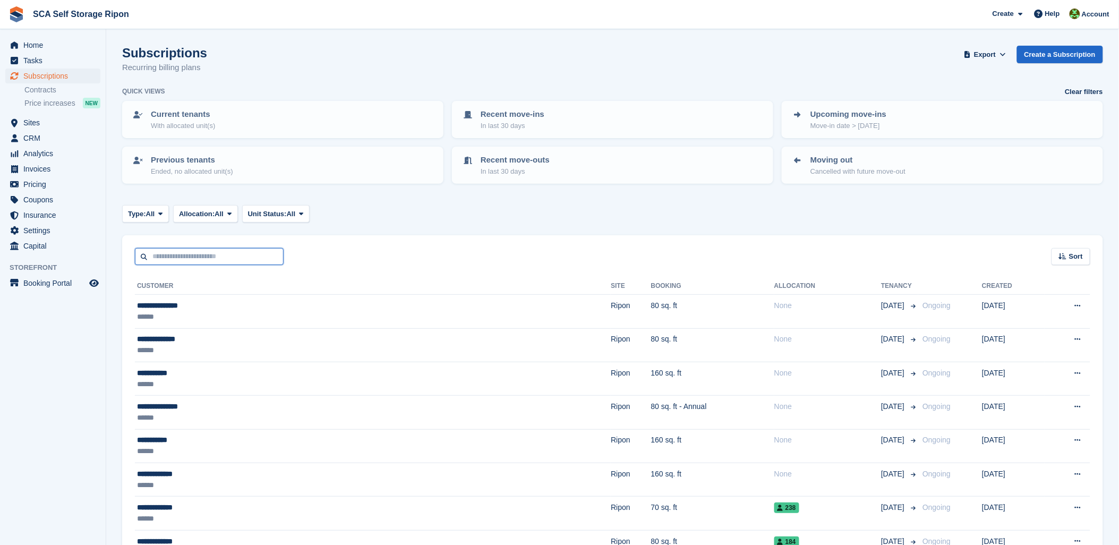
click at [168, 258] on input "text" at bounding box center [209, 257] width 149 height 18
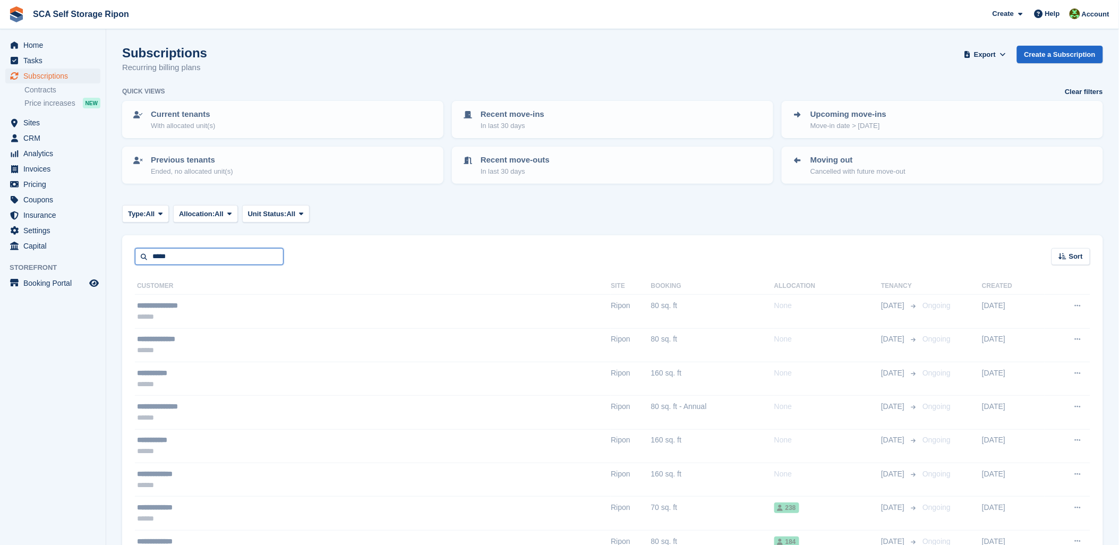
type input "******"
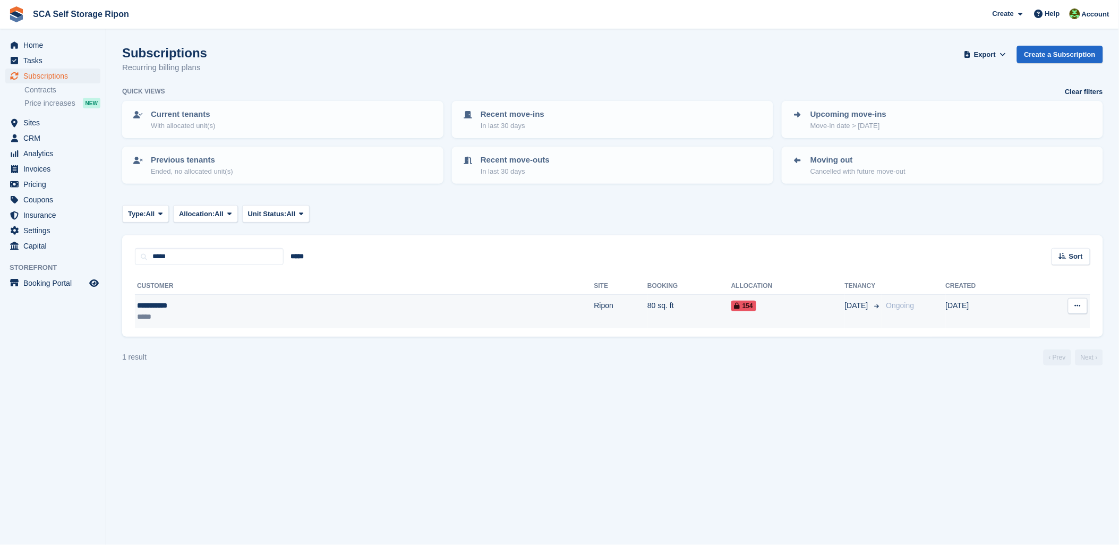
click at [647, 308] on td "80 sq. ft" at bounding box center [689, 311] width 84 height 33
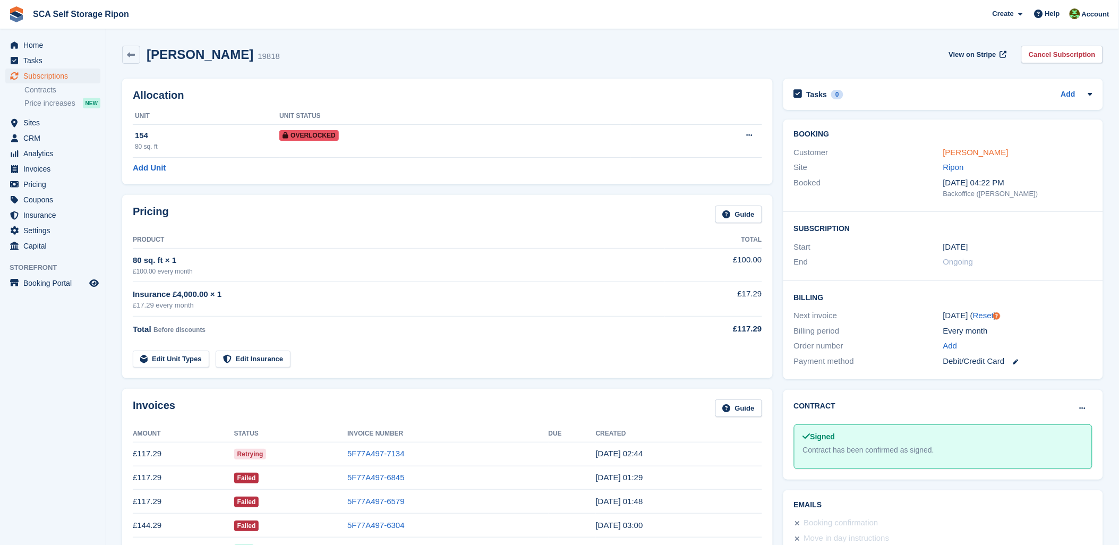
click at [968, 152] on link "[PERSON_NAME]" at bounding box center [975, 152] width 65 height 9
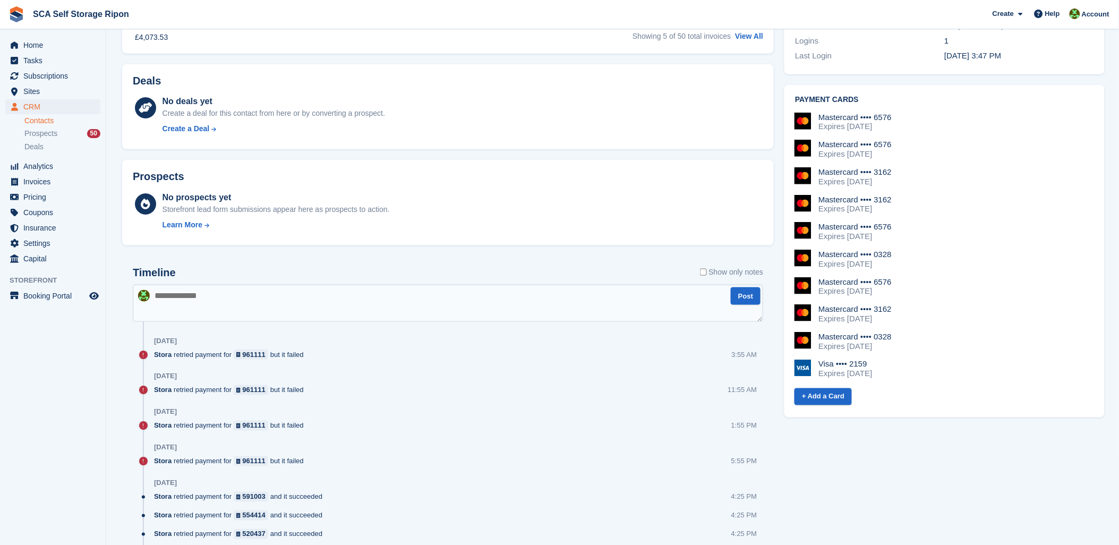
scroll to position [413, 0]
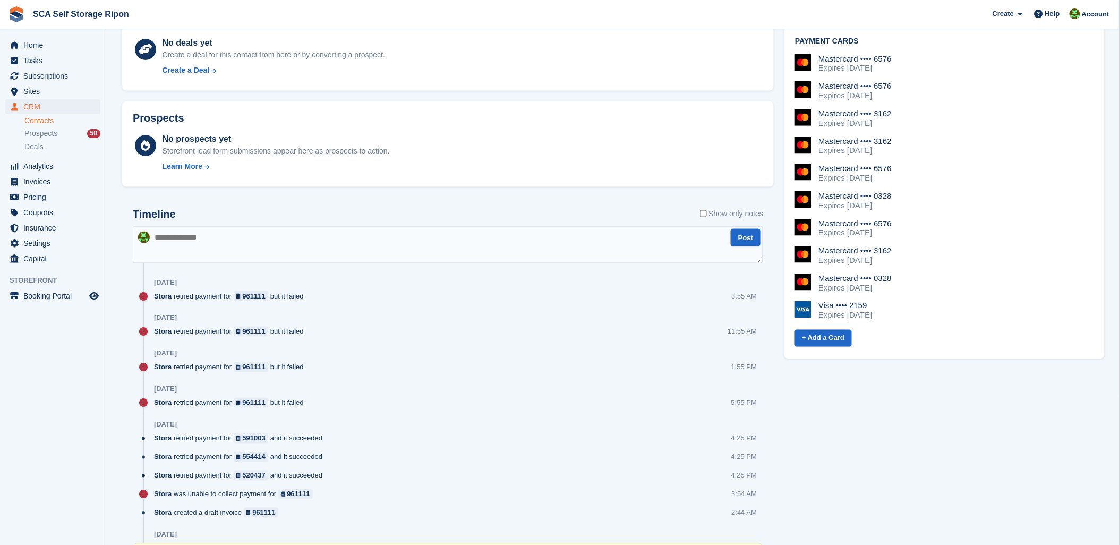
click at [286, 248] on textarea at bounding box center [448, 244] width 630 height 37
type textarea "**********"
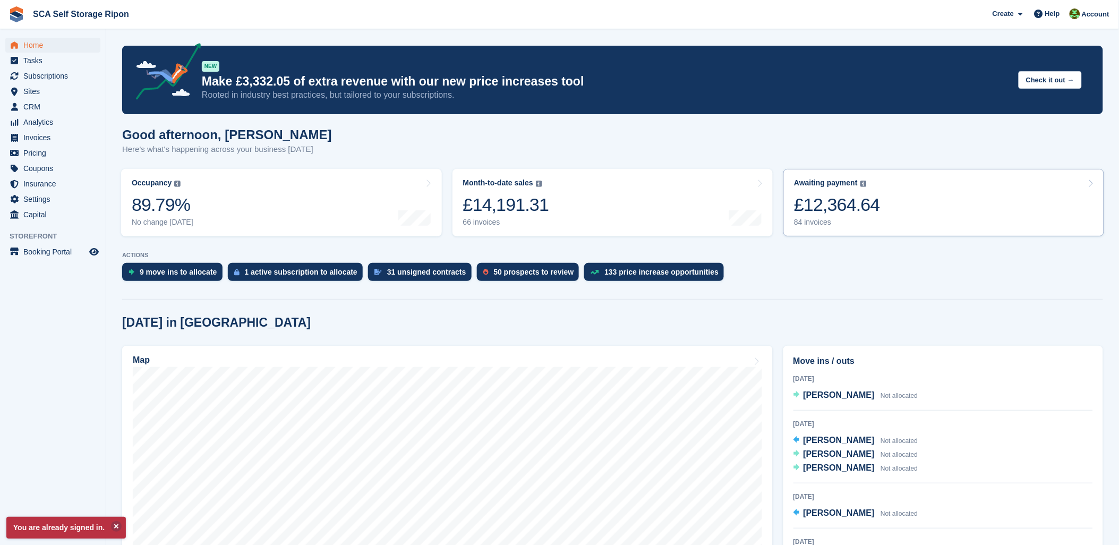
click at [850, 201] on div "£12,364.64" at bounding box center [837, 205] width 86 height 22
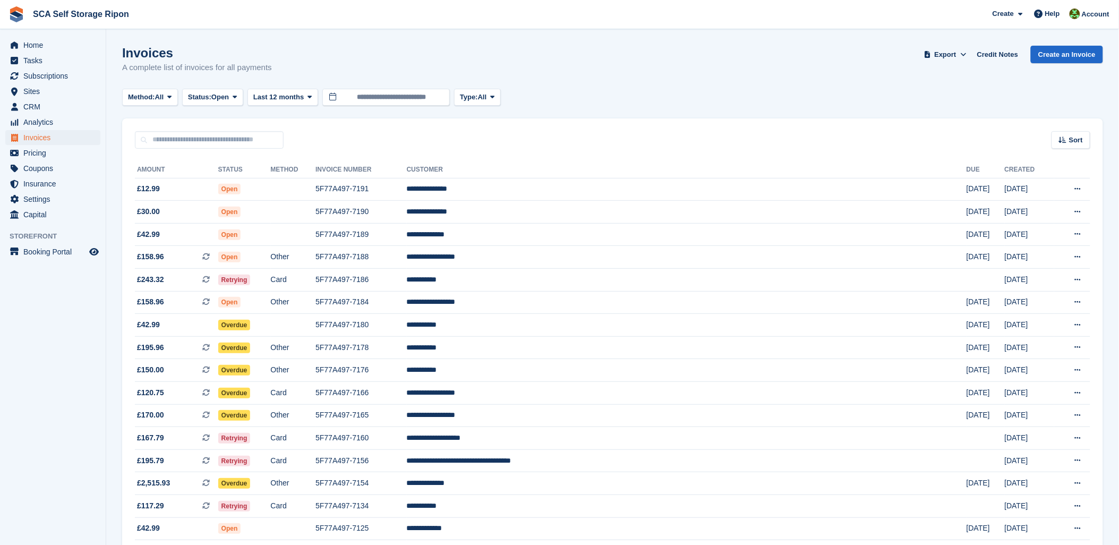
drag, startPoint x: 748, startPoint y: 128, endPoint x: 818, endPoint y: 131, distance: 70.1
click at [759, 128] on div "Sort Sort by Date created Created (oldest first) Created (newest first)" at bounding box center [612, 133] width 981 height 30
click at [1080, 14] on img at bounding box center [1074, 13] width 11 height 11
click at [1011, 108] on div "Logout" at bounding box center [1011, 105] width 25 height 11
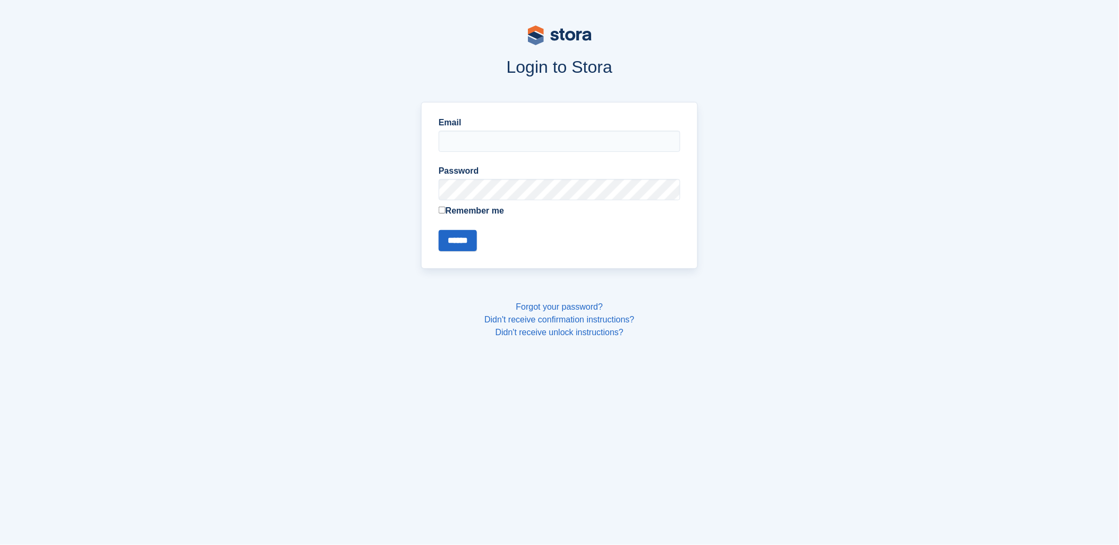
type input "**********"
click at [590, 141] on input "**********" at bounding box center [560, 141] width 242 height 21
drag, startPoint x: 429, startPoint y: 240, endPoint x: 448, endPoint y: 239, distance: 18.6
click at [442, 239] on div "**********" at bounding box center [559, 185] width 277 height 167
click at [449, 237] on input "******" at bounding box center [458, 240] width 38 height 21
